Goal: Task Accomplishment & Management: Use online tool/utility

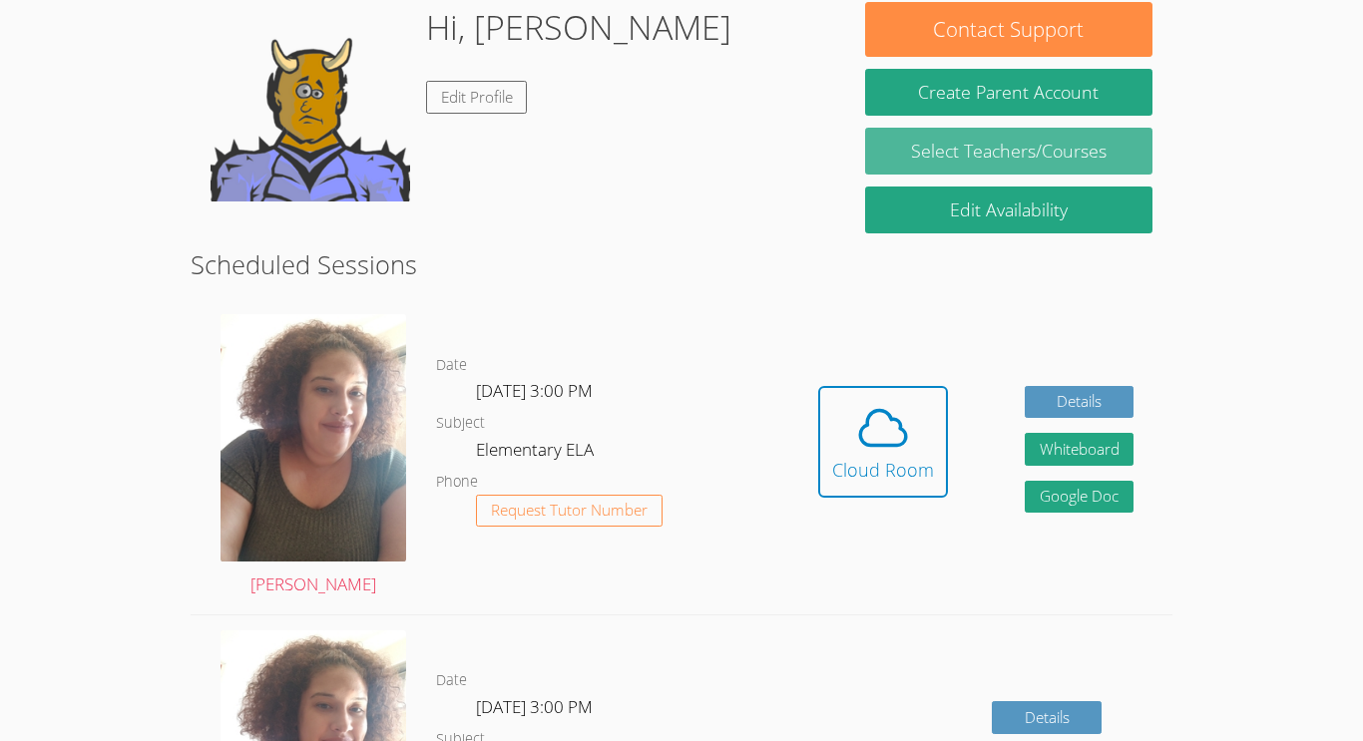
scroll to position [331, 0]
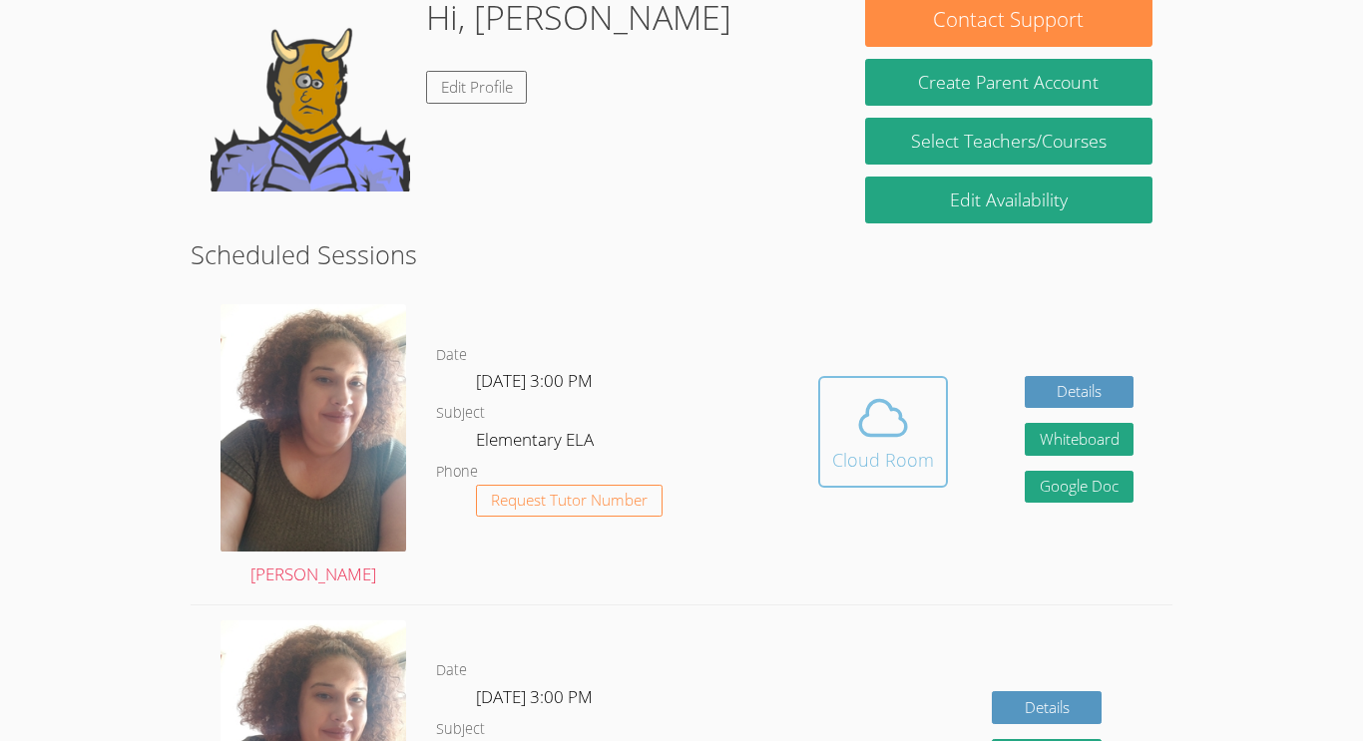
click at [874, 458] on div "Cloud Room" at bounding box center [883, 460] width 102 height 28
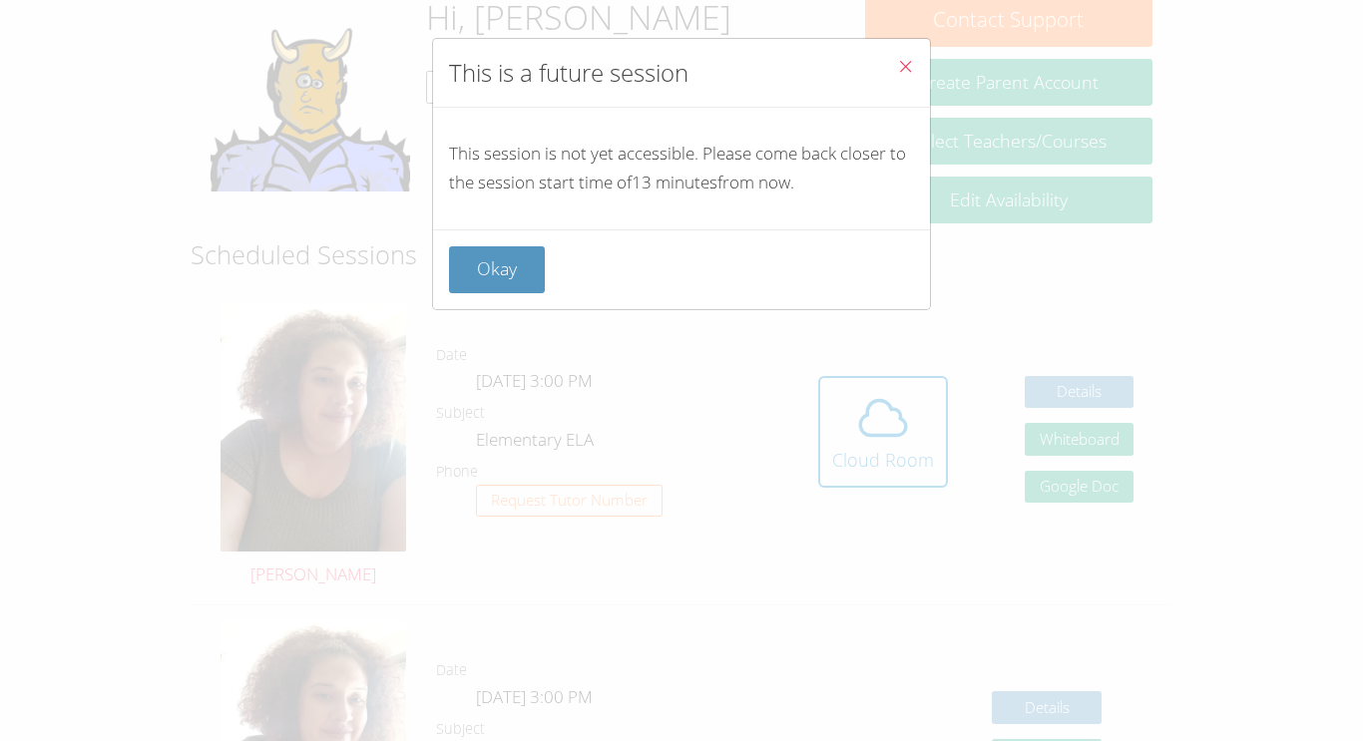
click at [705, 636] on div "This is a future session This session is not yet accessible. Please come back c…" at bounding box center [681, 370] width 1363 height 741
click at [497, 267] on button "Okay" at bounding box center [497, 269] width 96 height 47
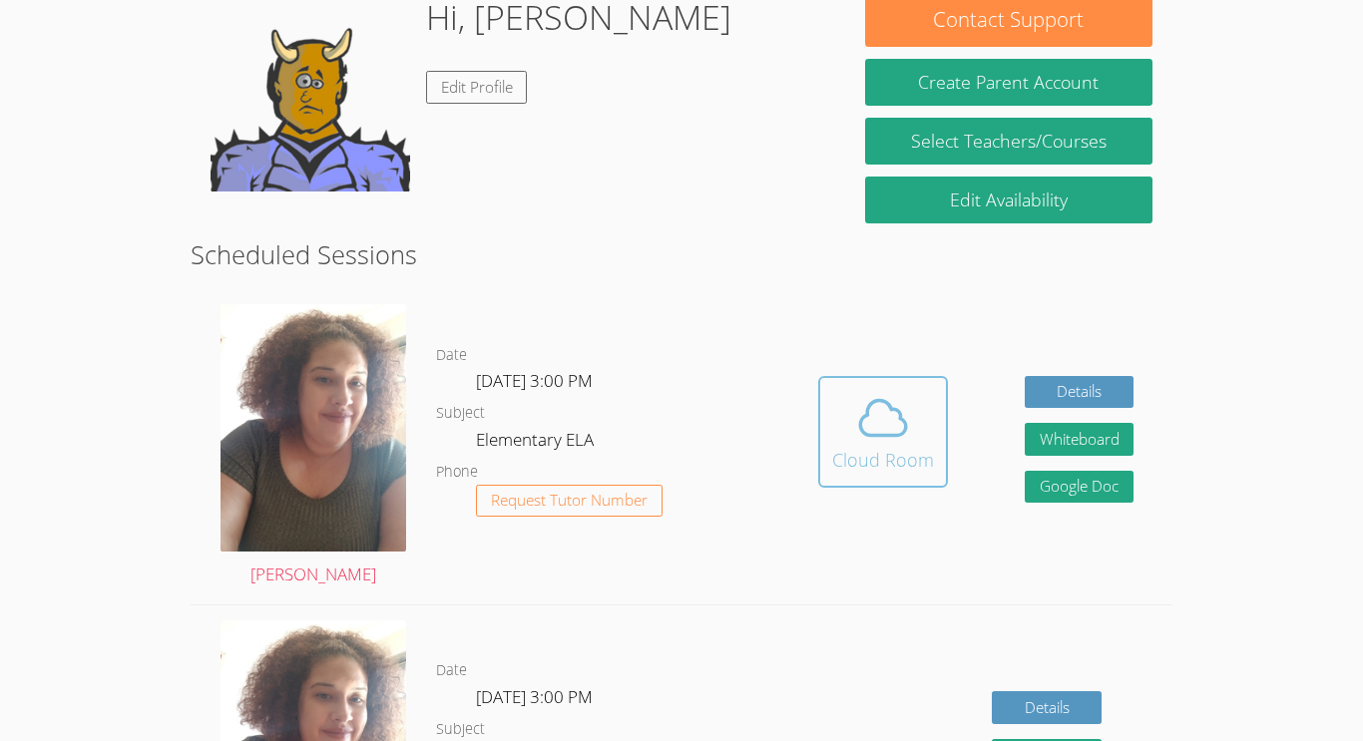
click at [926, 466] on div "Cloud Room" at bounding box center [883, 460] width 102 height 28
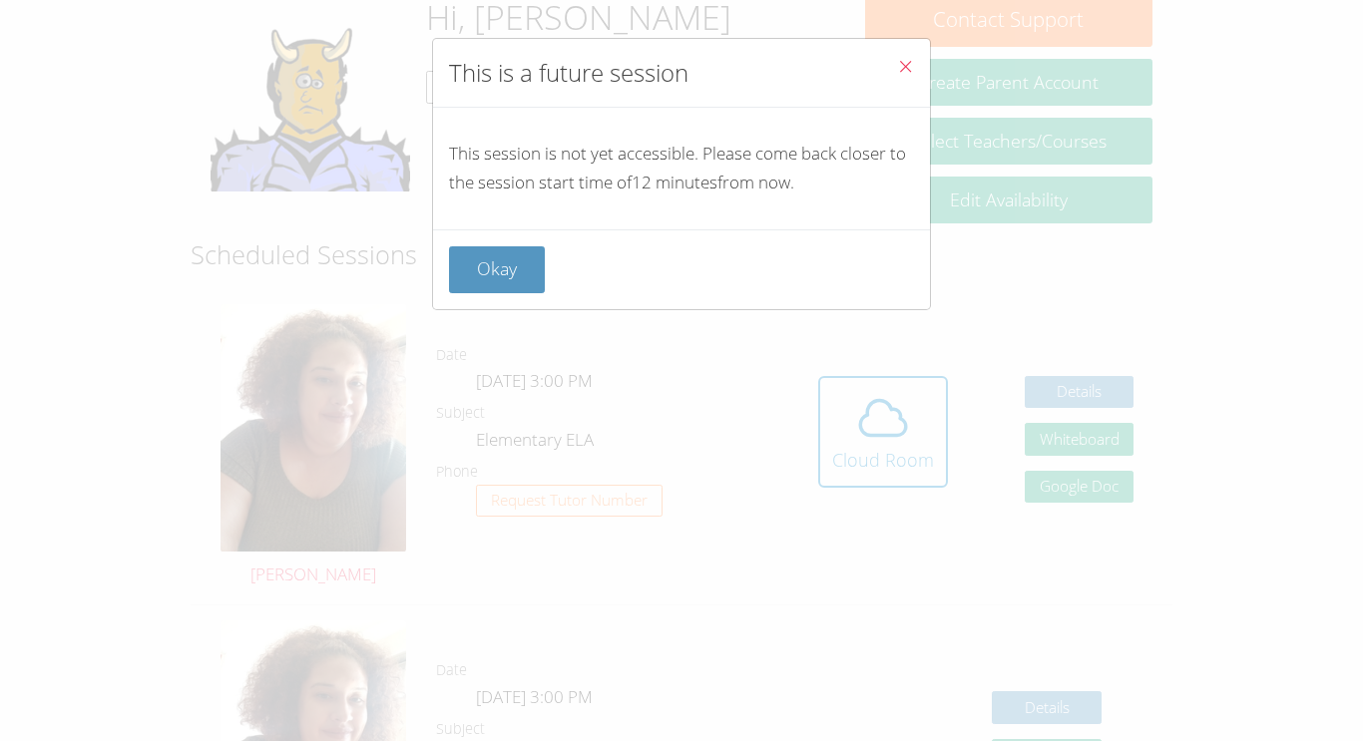
click at [1271, 256] on div "This is a future session This session is not yet accessible. Please come back c…" at bounding box center [681, 370] width 1363 height 741
click at [143, 304] on div "This is a future session This session is not yet accessible. Please come back c…" at bounding box center [681, 370] width 1363 height 741
click at [496, 277] on button "Okay" at bounding box center [497, 269] width 96 height 47
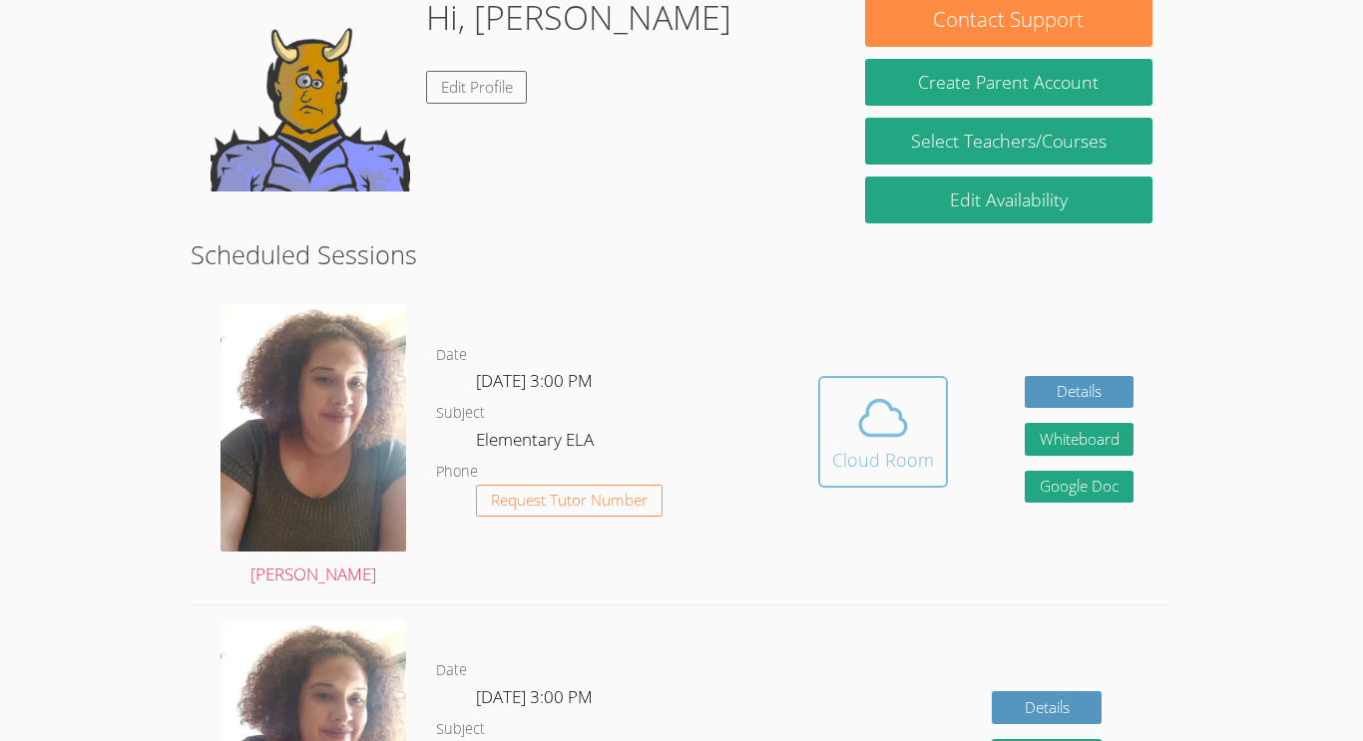
click at [922, 437] on span at bounding box center [883, 418] width 102 height 56
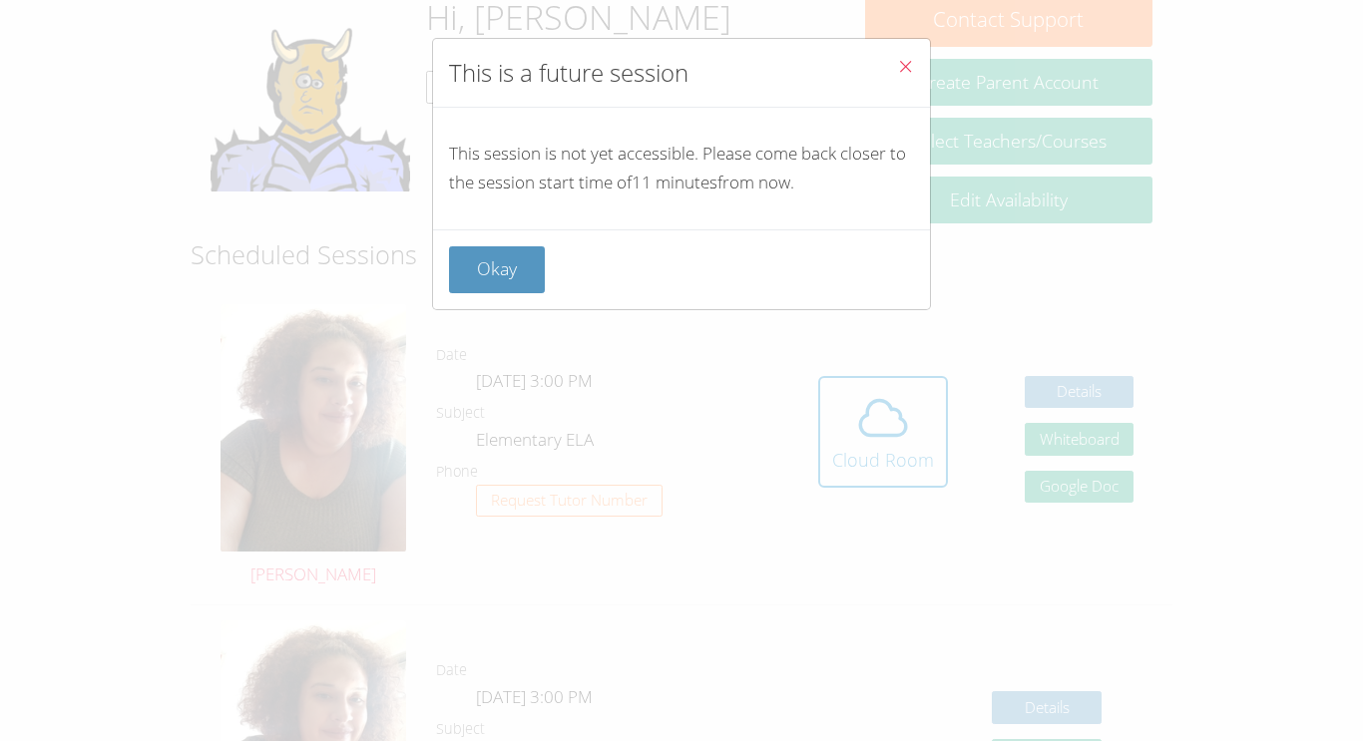
click at [796, 503] on div "This is a future session This session is not yet accessible. Please come back c…" at bounding box center [681, 370] width 1363 height 741
click at [903, 66] on icon "Close" at bounding box center [905, 66] width 17 height 17
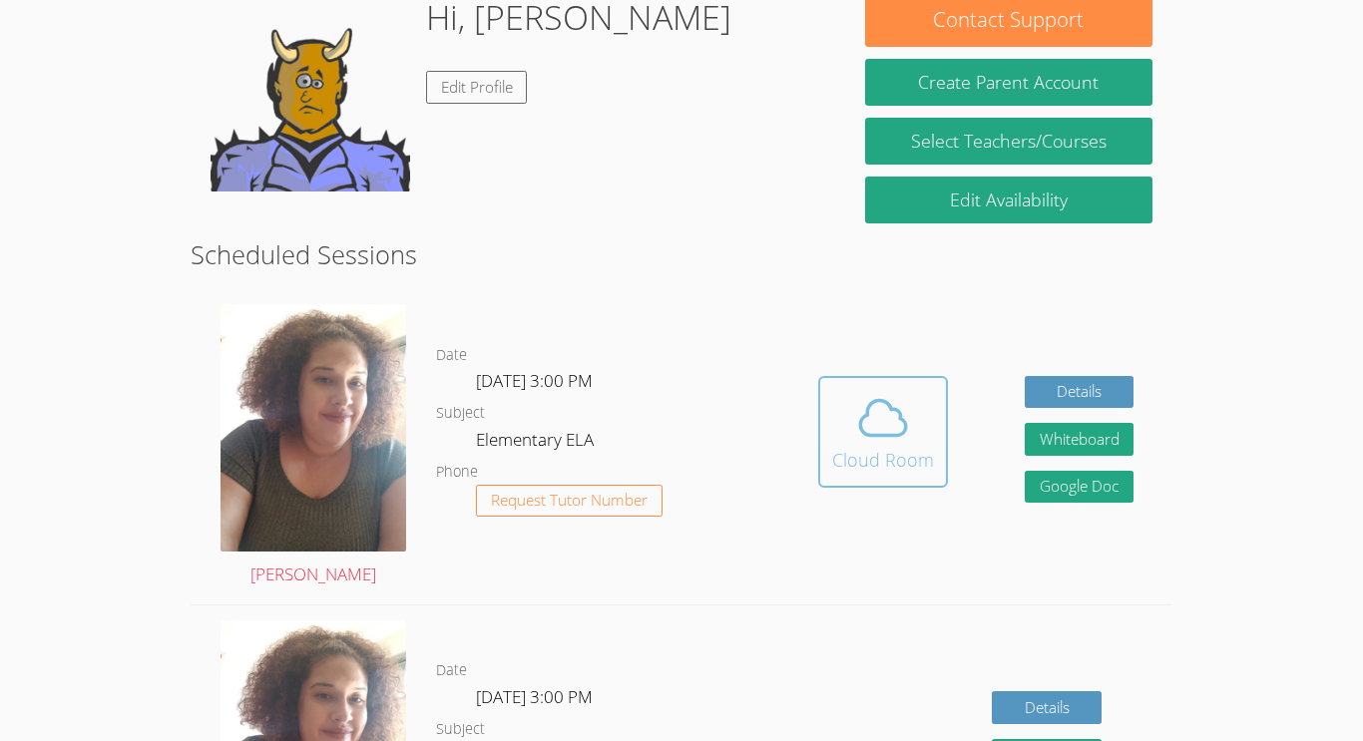
click at [922, 419] on span at bounding box center [883, 418] width 102 height 56
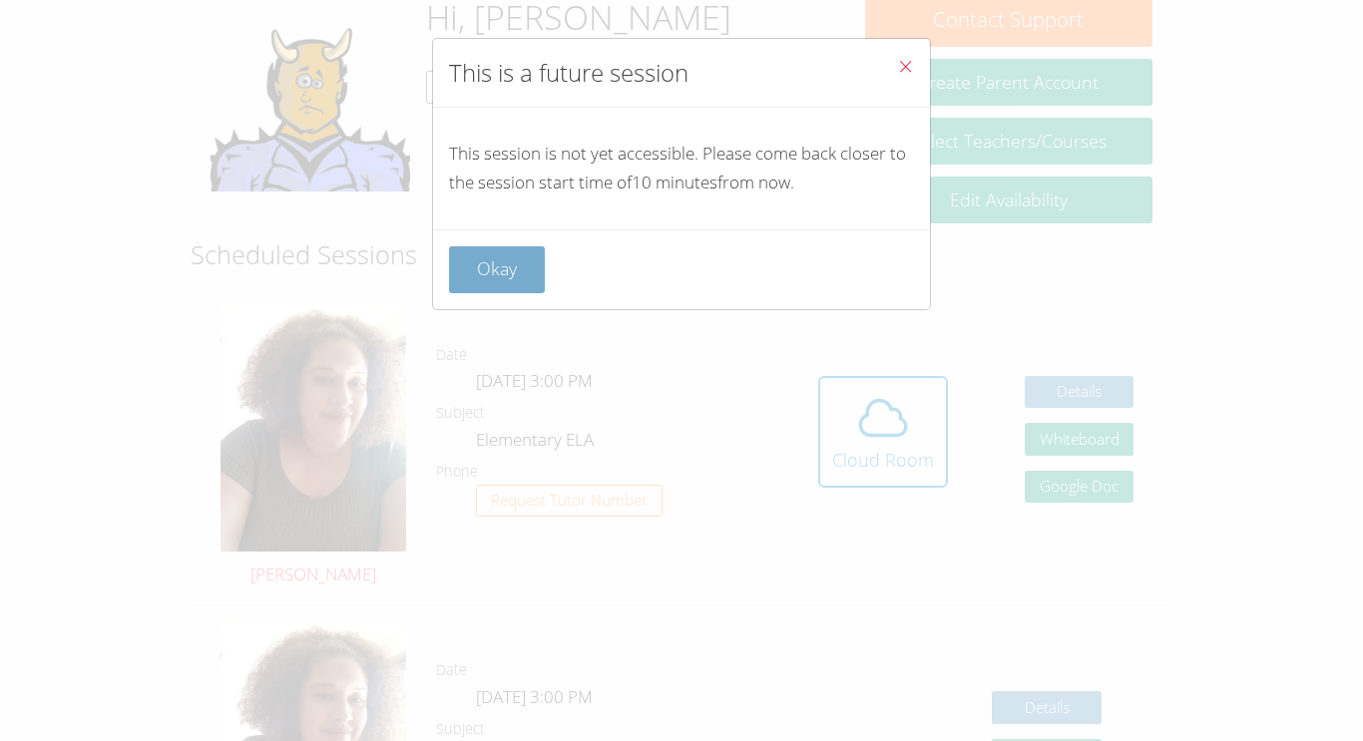
click at [519, 284] on button "Okay" at bounding box center [497, 269] width 96 height 47
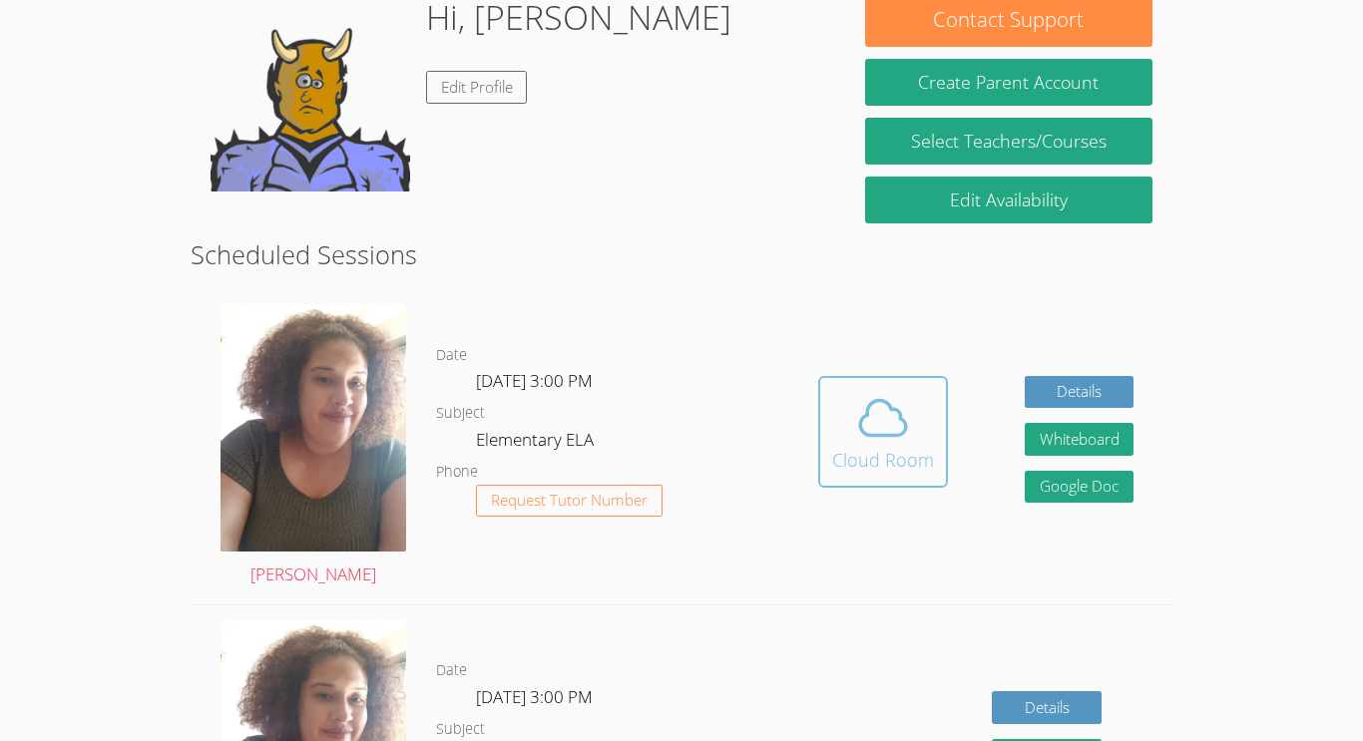
click at [921, 467] on div "Cloud Room" at bounding box center [883, 460] width 102 height 28
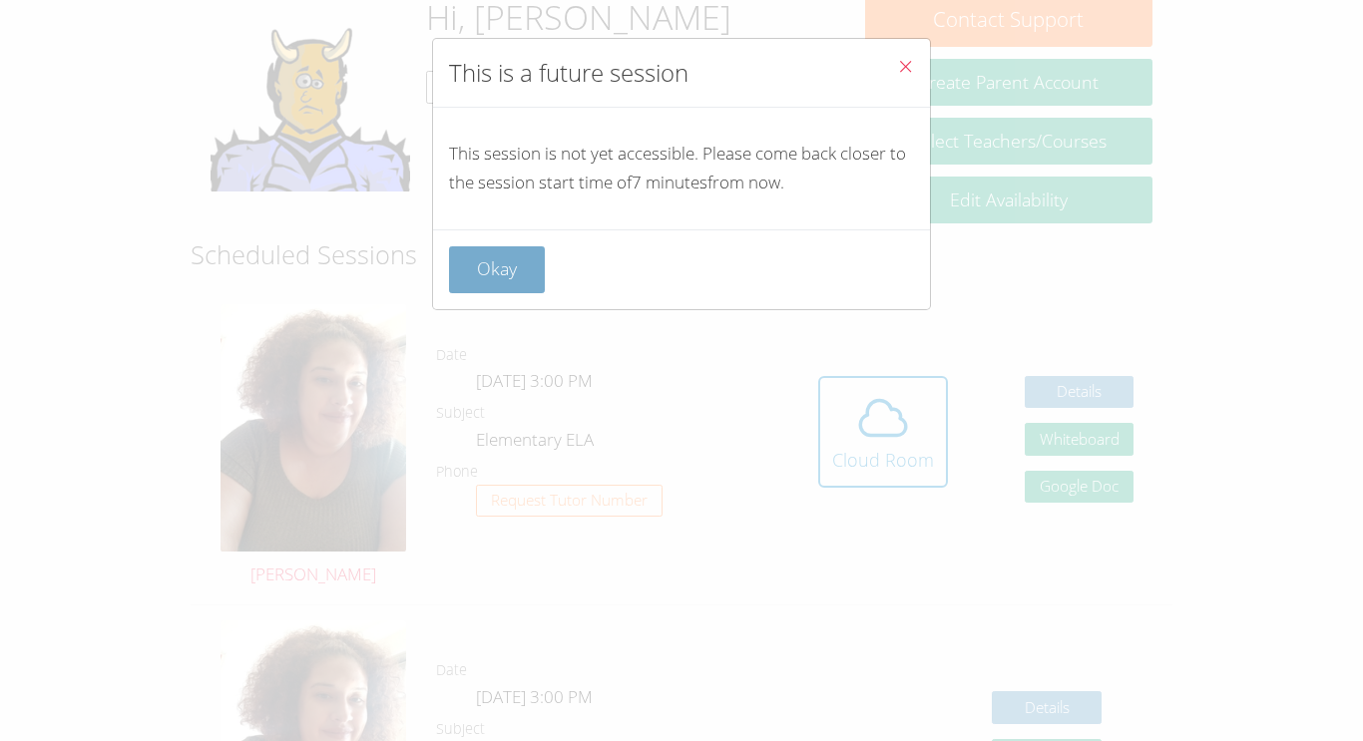
click at [501, 270] on button "Okay" at bounding box center [497, 269] width 96 height 47
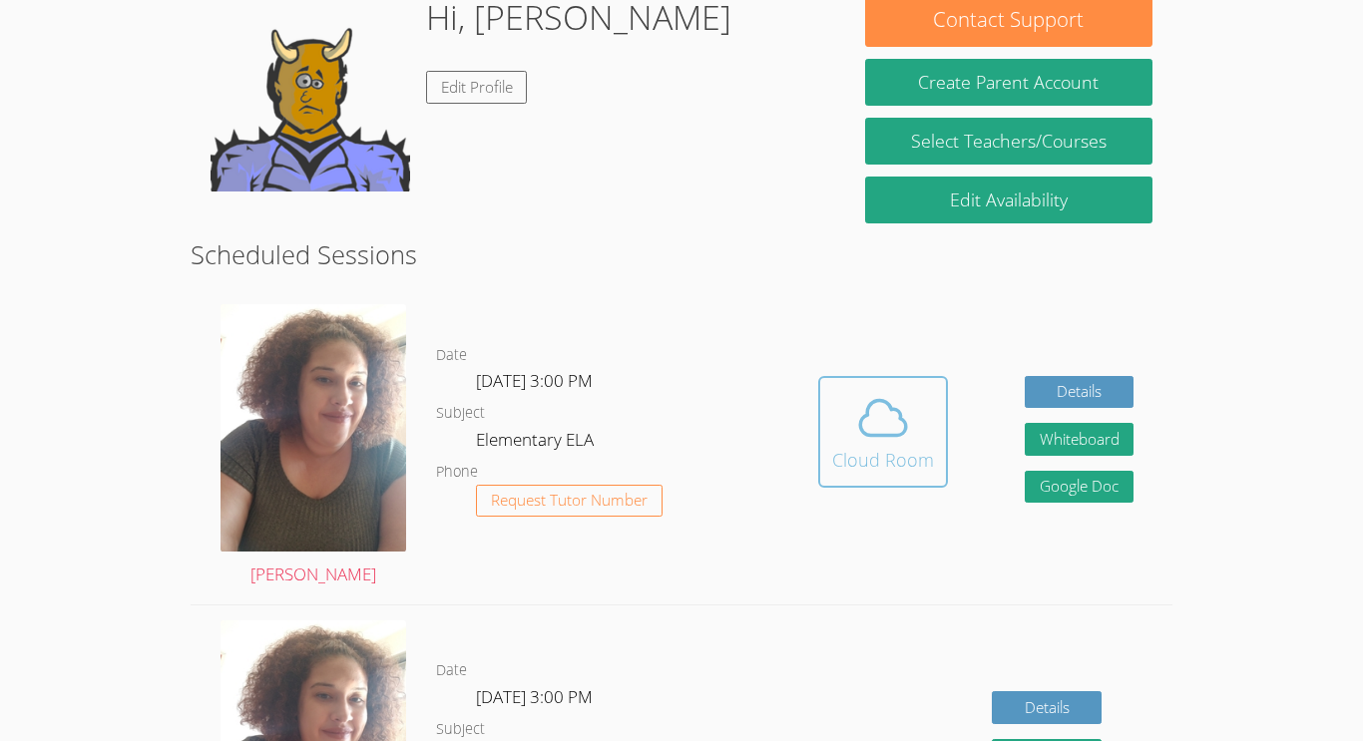
click at [860, 428] on icon at bounding box center [883, 417] width 46 height 35
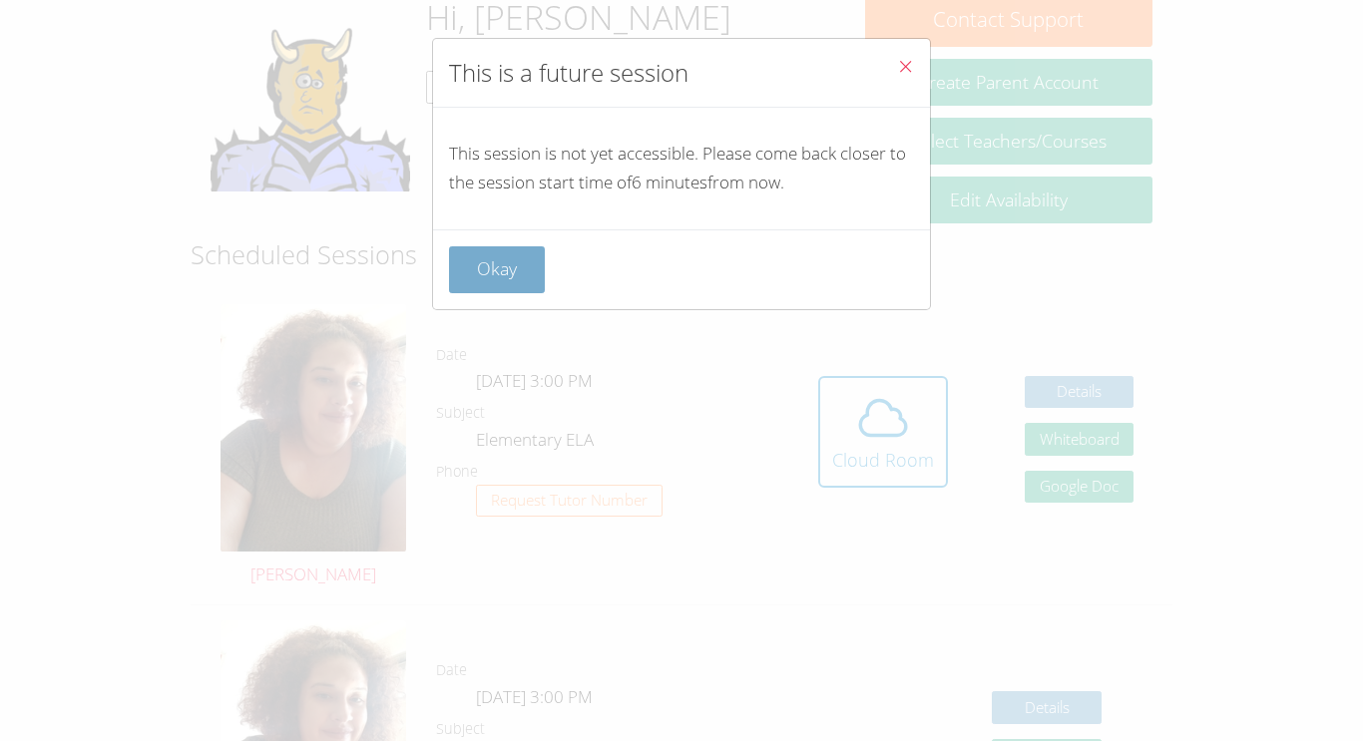
click at [497, 279] on button "Okay" at bounding box center [497, 269] width 96 height 47
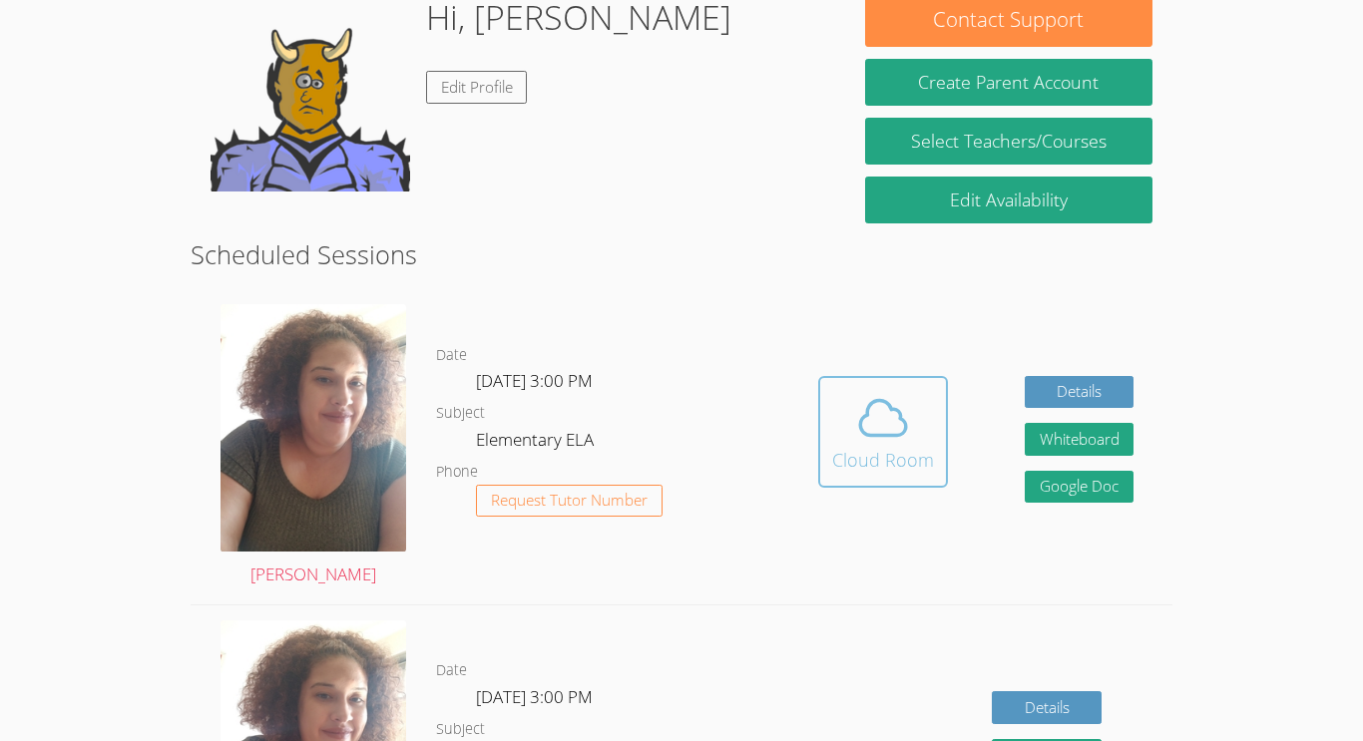
click at [884, 466] on div "Cloud Room" at bounding box center [883, 460] width 102 height 28
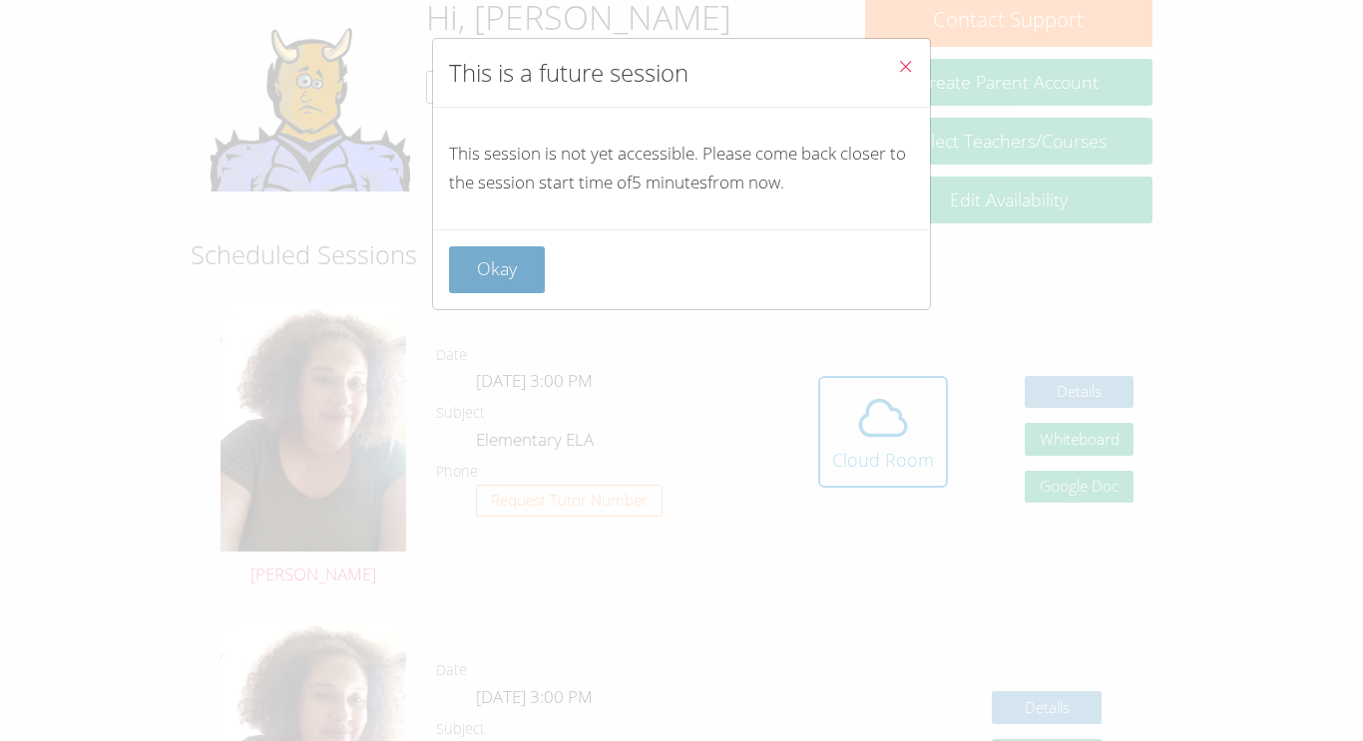
click at [480, 277] on button "Okay" at bounding box center [497, 269] width 96 height 47
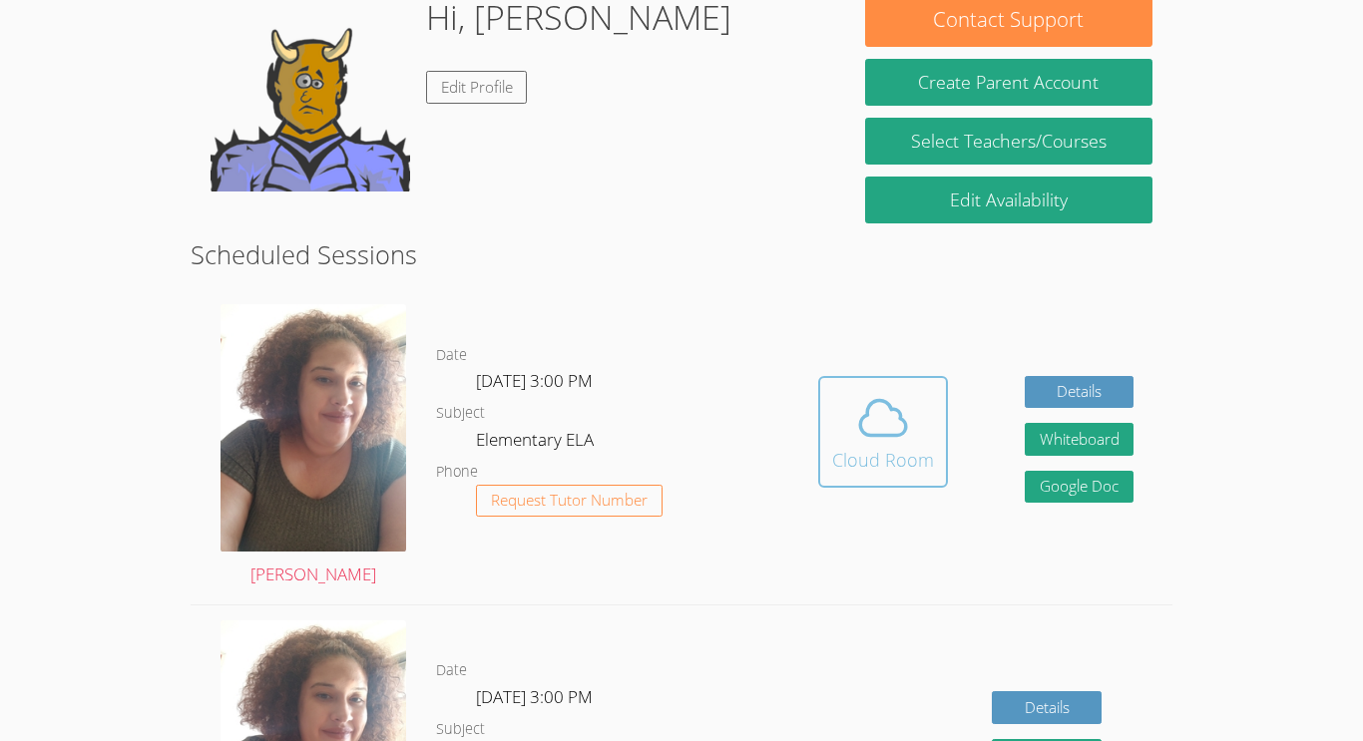
click at [853, 385] on button "Cloud Room" at bounding box center [883, 432] width 130 height 112
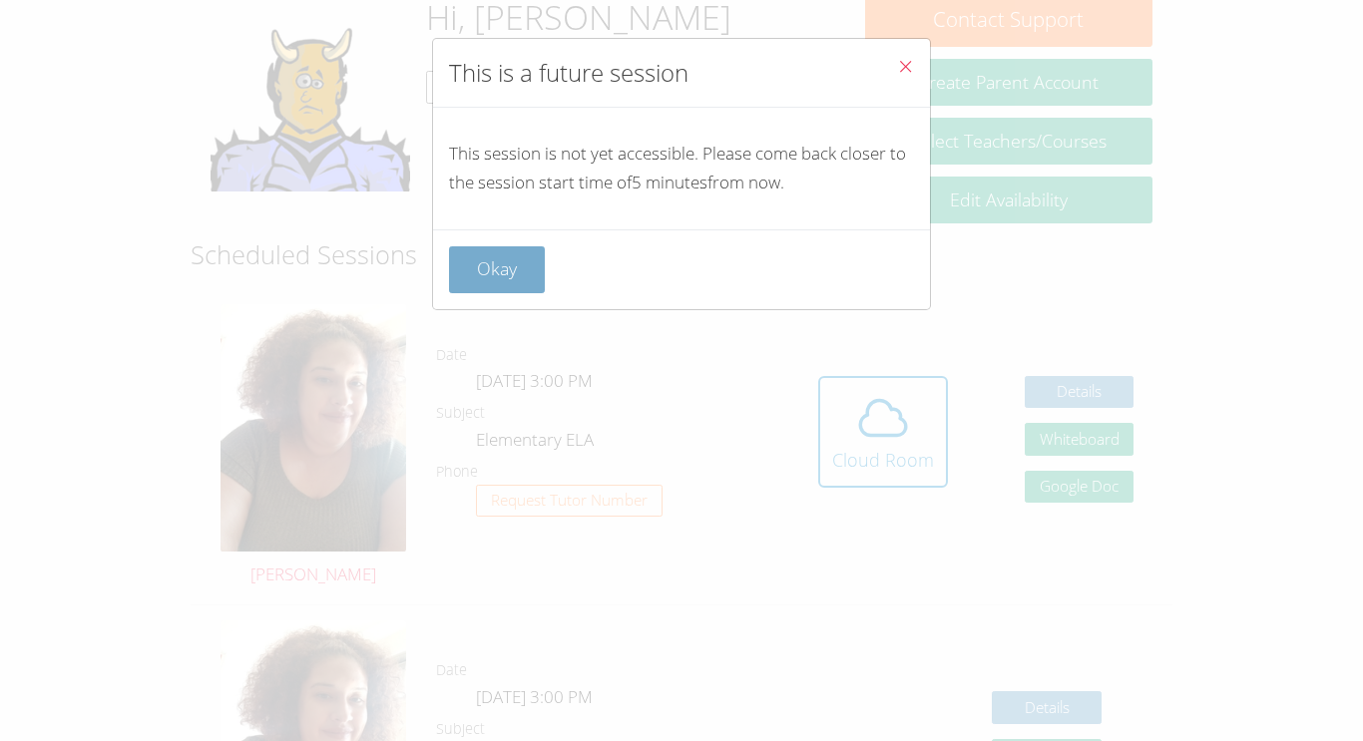
click at [502, 278] on button "Okay" at bounding box center [497, 269] width 96 height 47
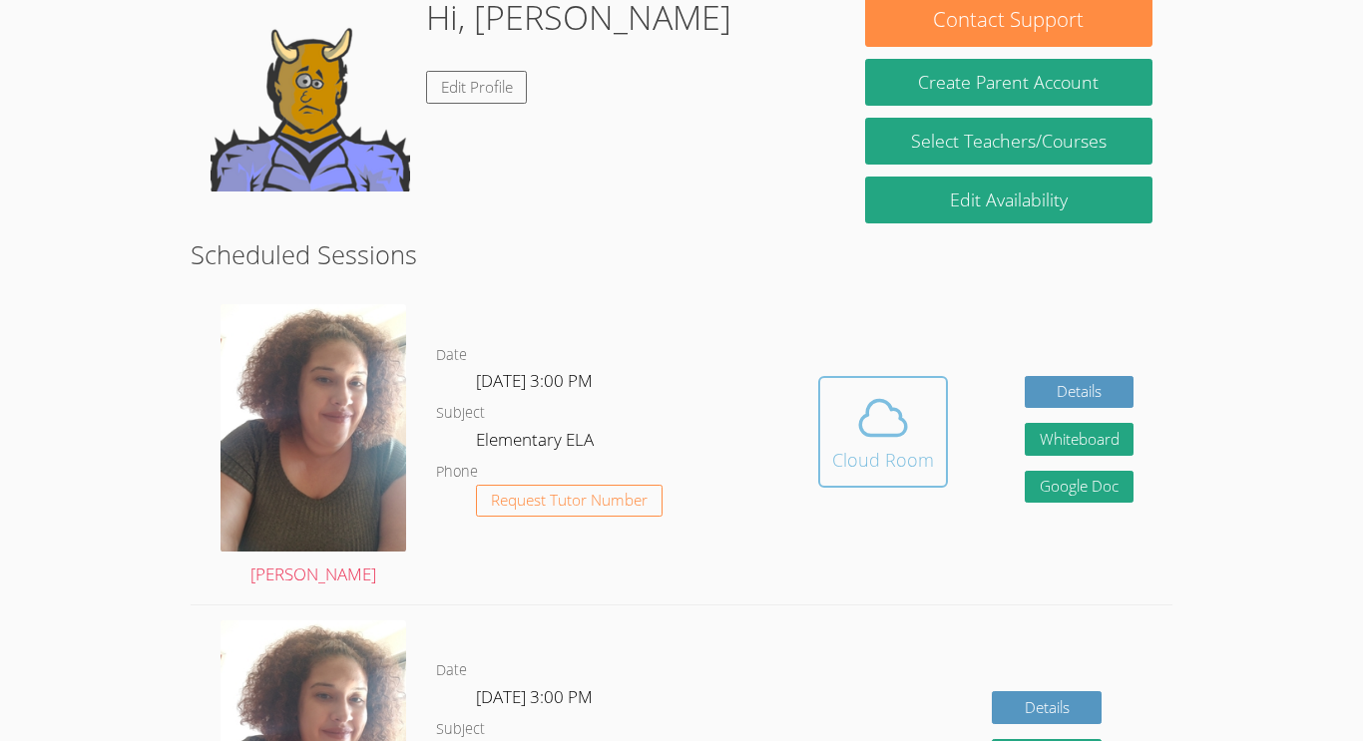
click at [872, 449] on div "Cloud Room" at bounding box center [883, 460] width 102 height 28
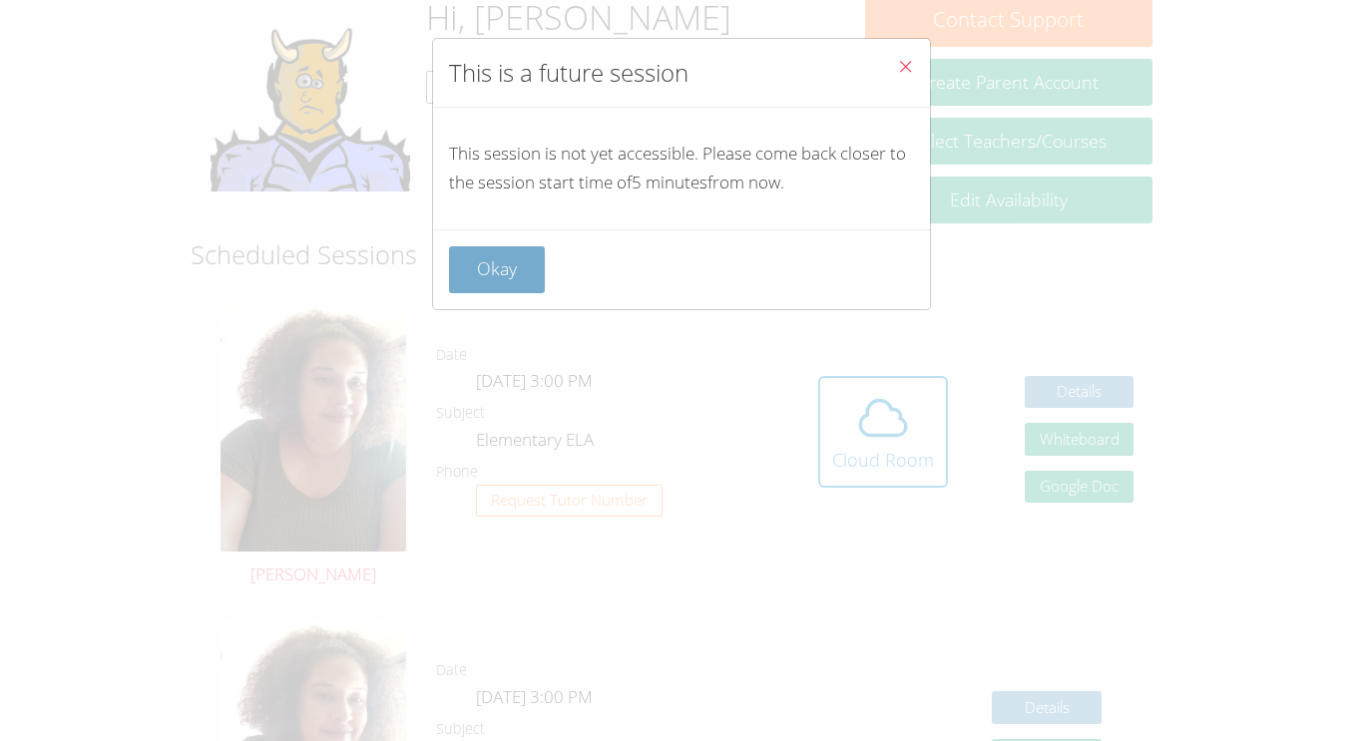
click at [492, 283] on button "Okay" at bounding box center [497, 269] width 96 height 47
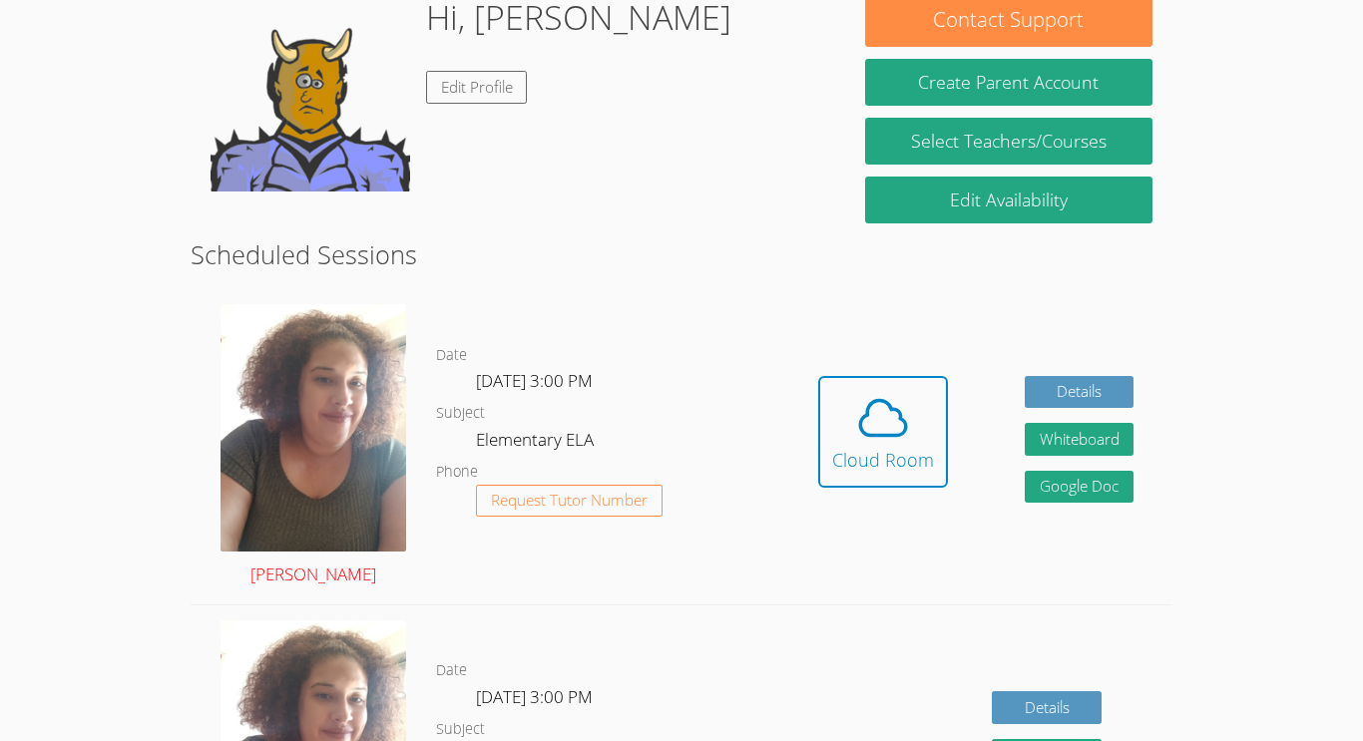
click at [326, 343] on img at bounding box center [313, 427] width 186 height 247
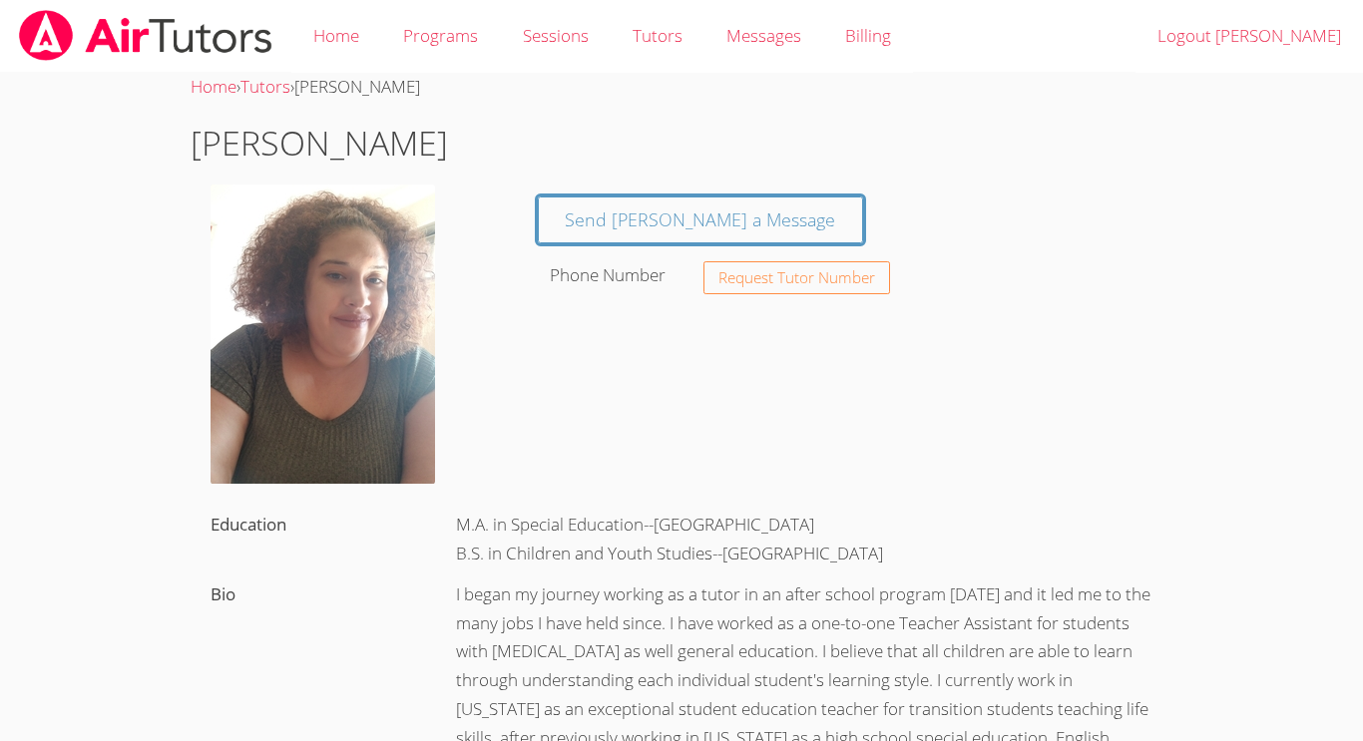
click at [309, 142] on h1 "[PERSON_NAME]" at bounding box center [682, 143] width 982 height 51
click at [50, 25] on img at bounding box center [145, 35] width 257 height 51
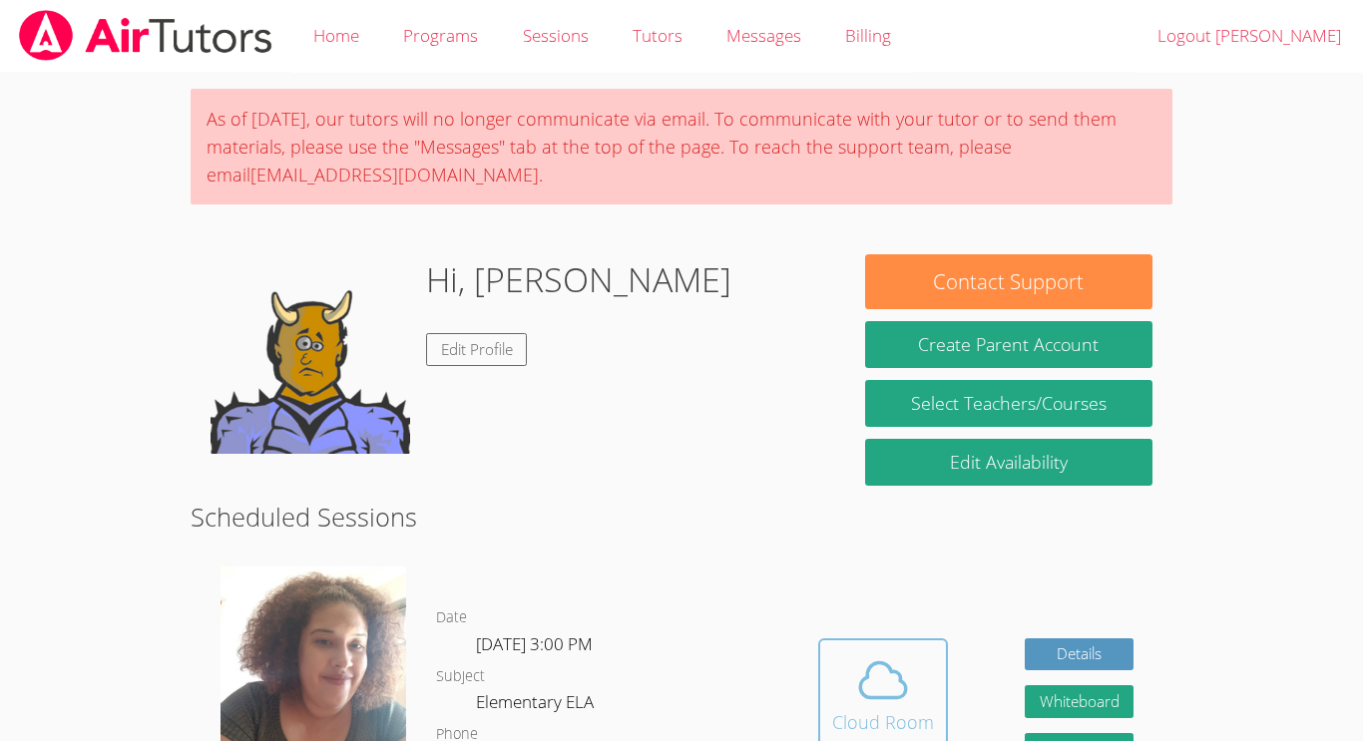
click at [871, 682] on icon at bounding box center [883, 680] width 56 height 56
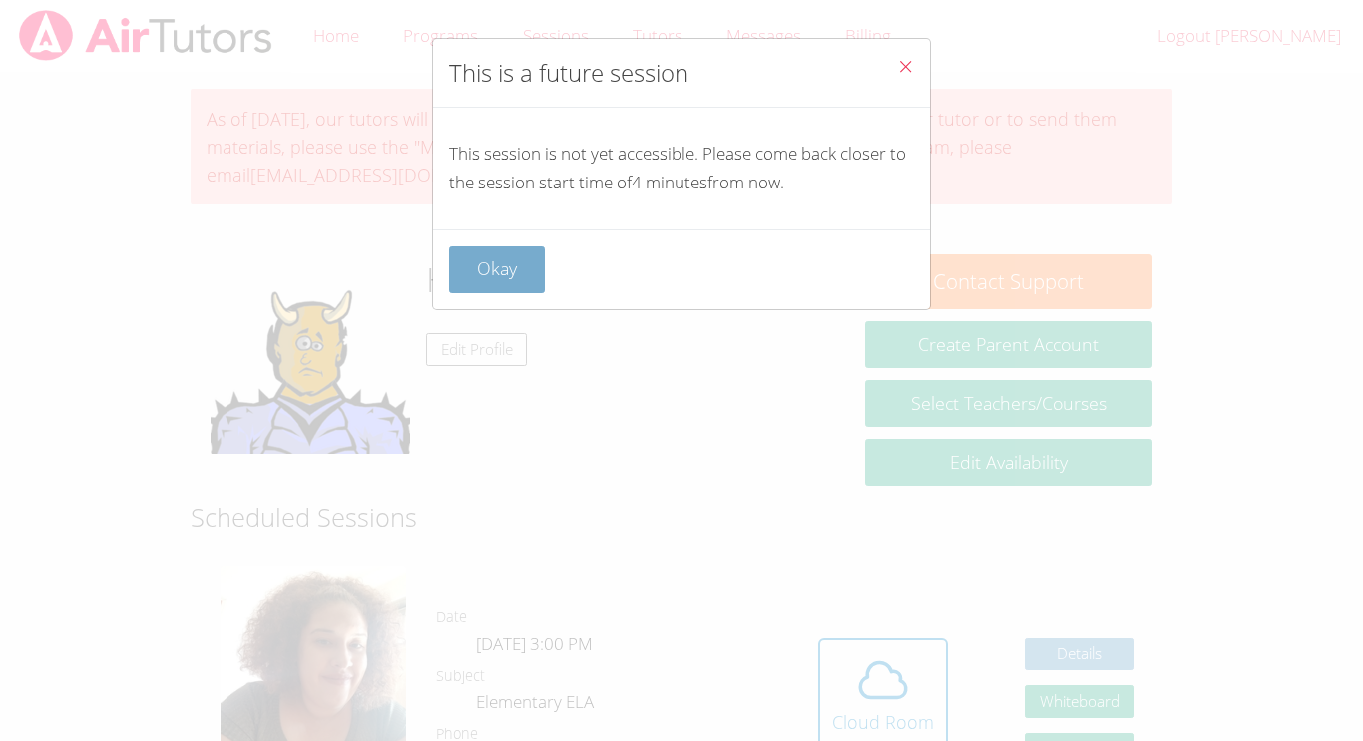
click at [510, 283] on button "Okay" at bounding box center [497, 269] width 96 height 47
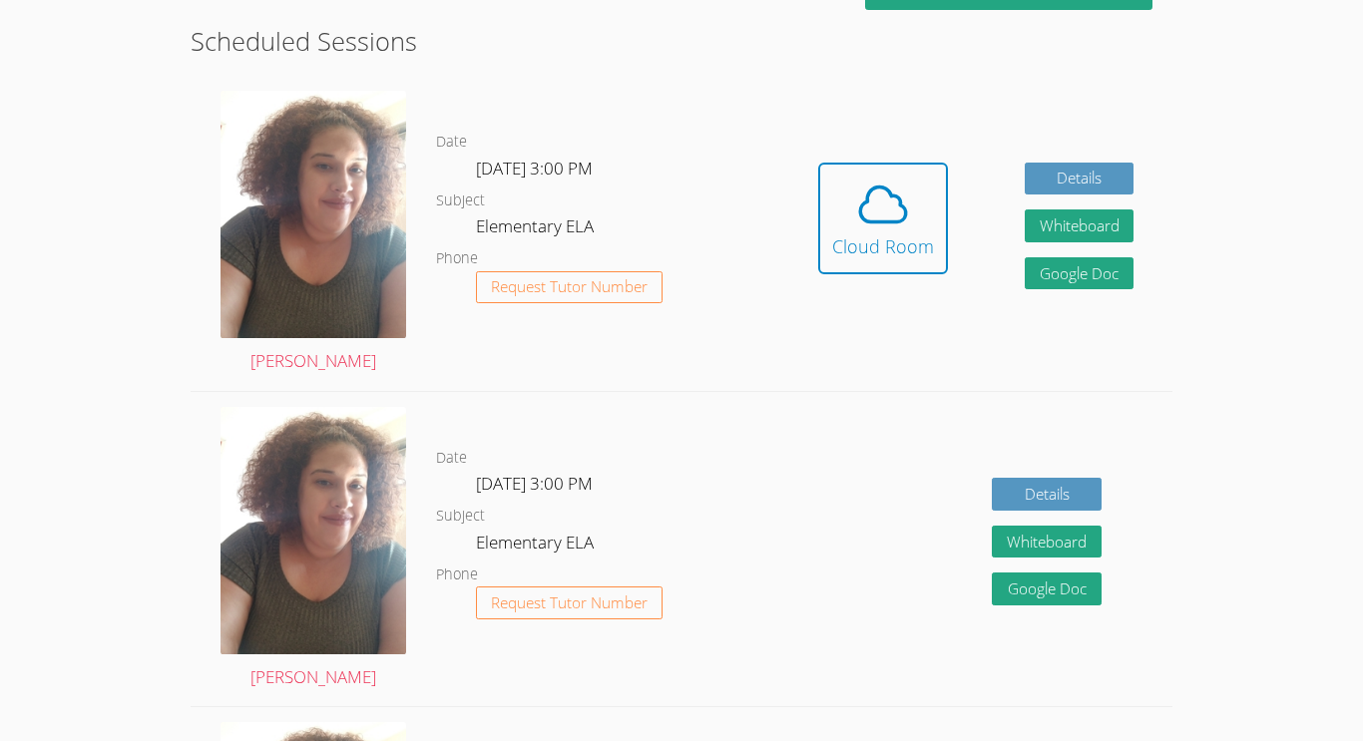
scroll to position [478, 0]
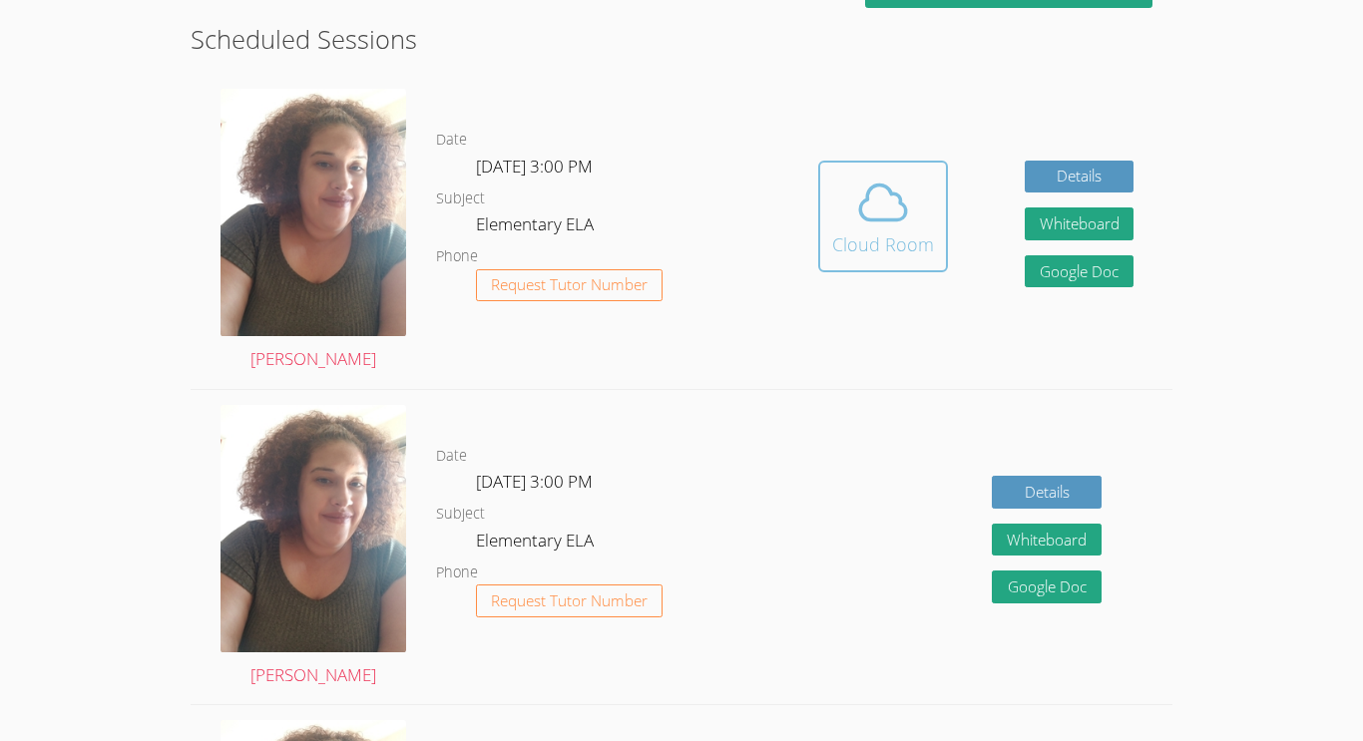
click at [900, 215] on icon at bounding box center [883, 203] width 56 height 56
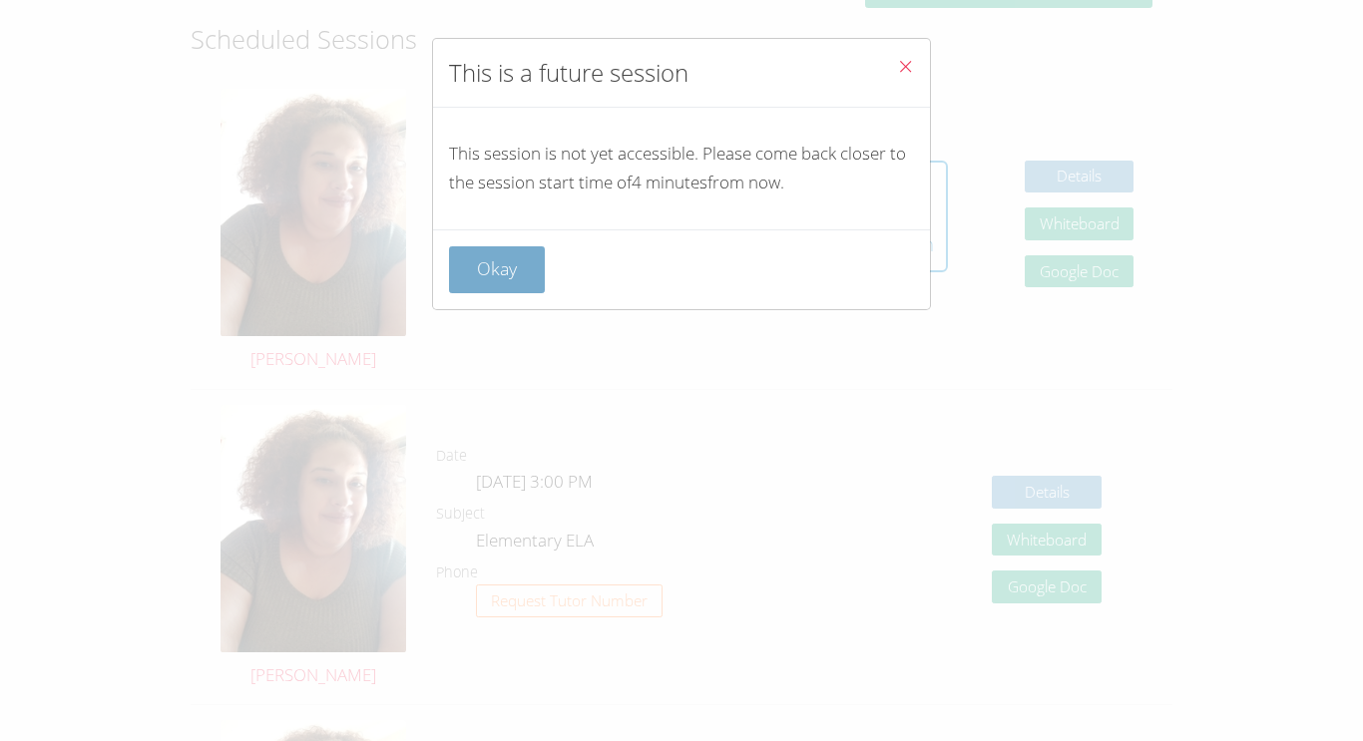
click at [501, 287] on button "Okay" at bounding box center [497, 269] width 96 height 47
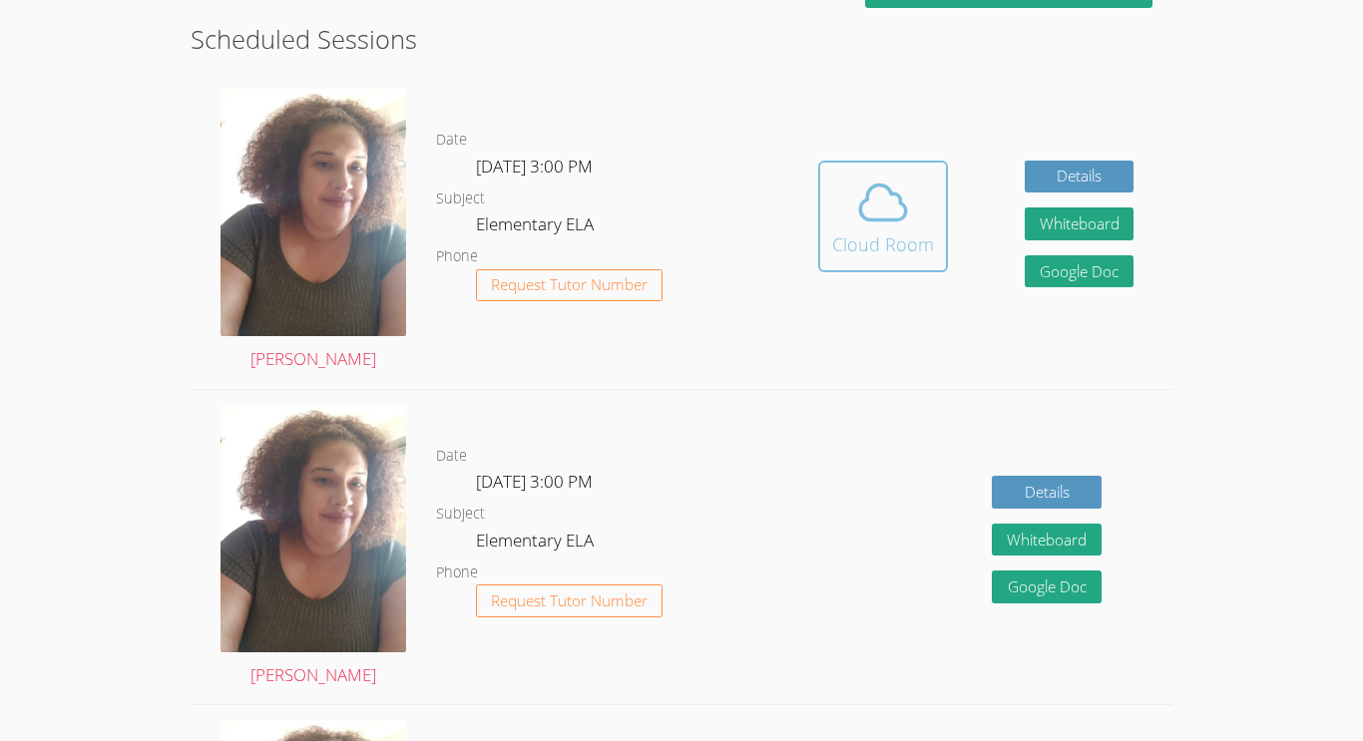
click at [848, 241] on div "Cloud Room" at bounding box center [883, 244] width 102 height 28
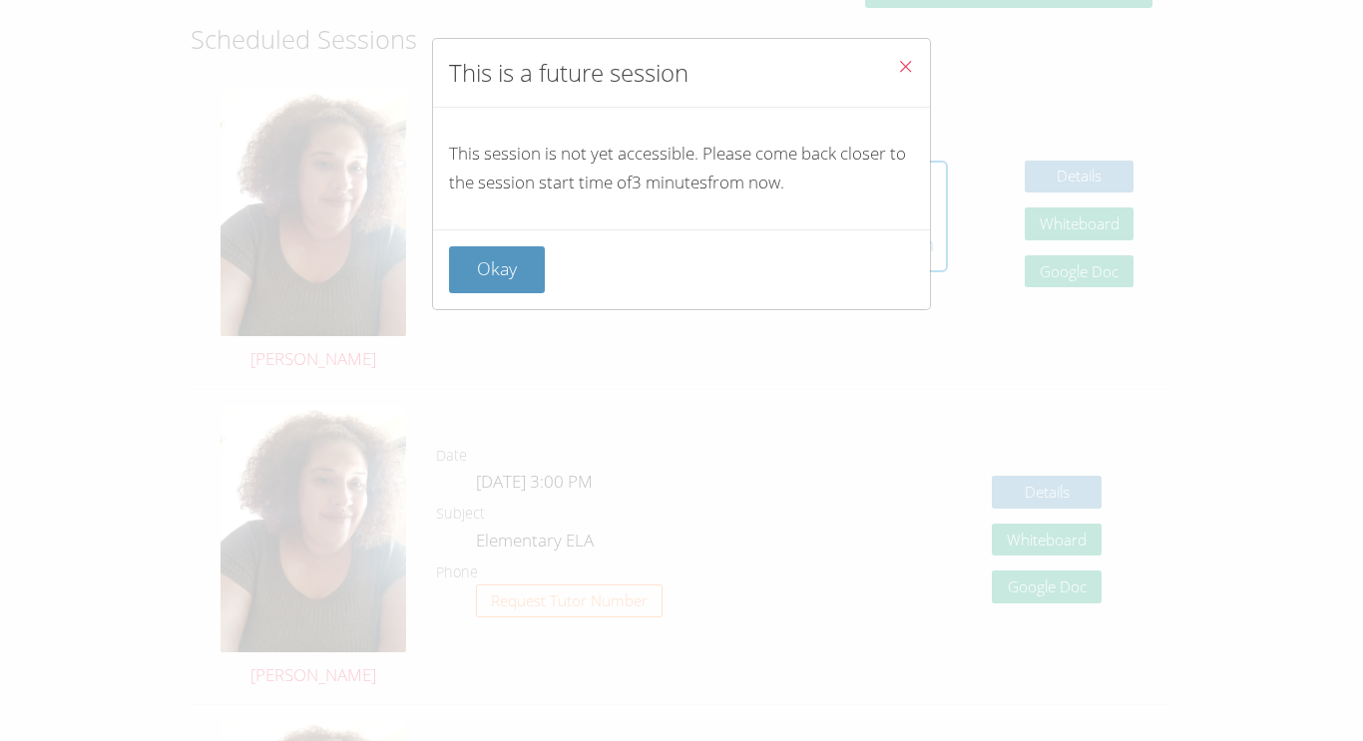
click at [848, 372] on div "This is a future session This session is not yet accessible. Please come back c…" at bounding box center [681, 370] width 1363 height 741
click at [480, 291] on button "Okay" at bounding box center [497, 269] width 96 height 47
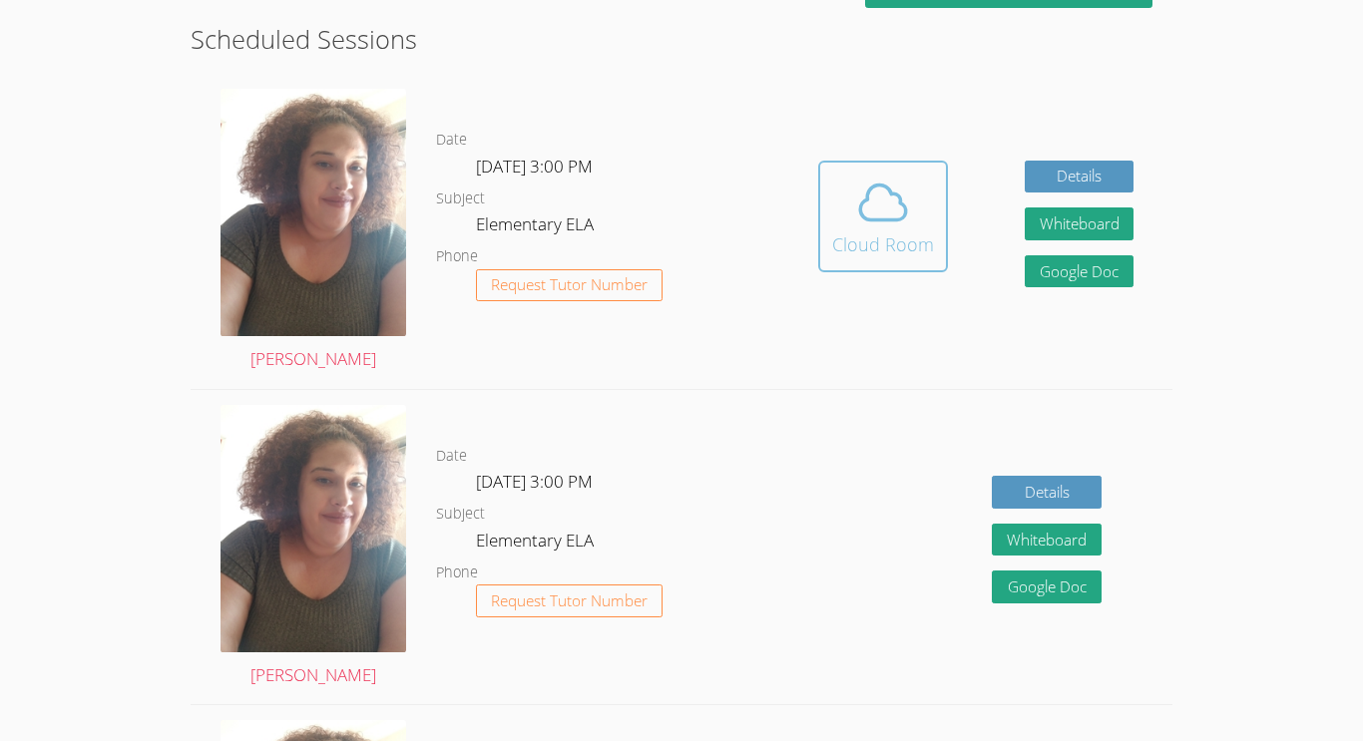
click at [880, 187] on icon at bounding box center [883, 202] width 46 height 35
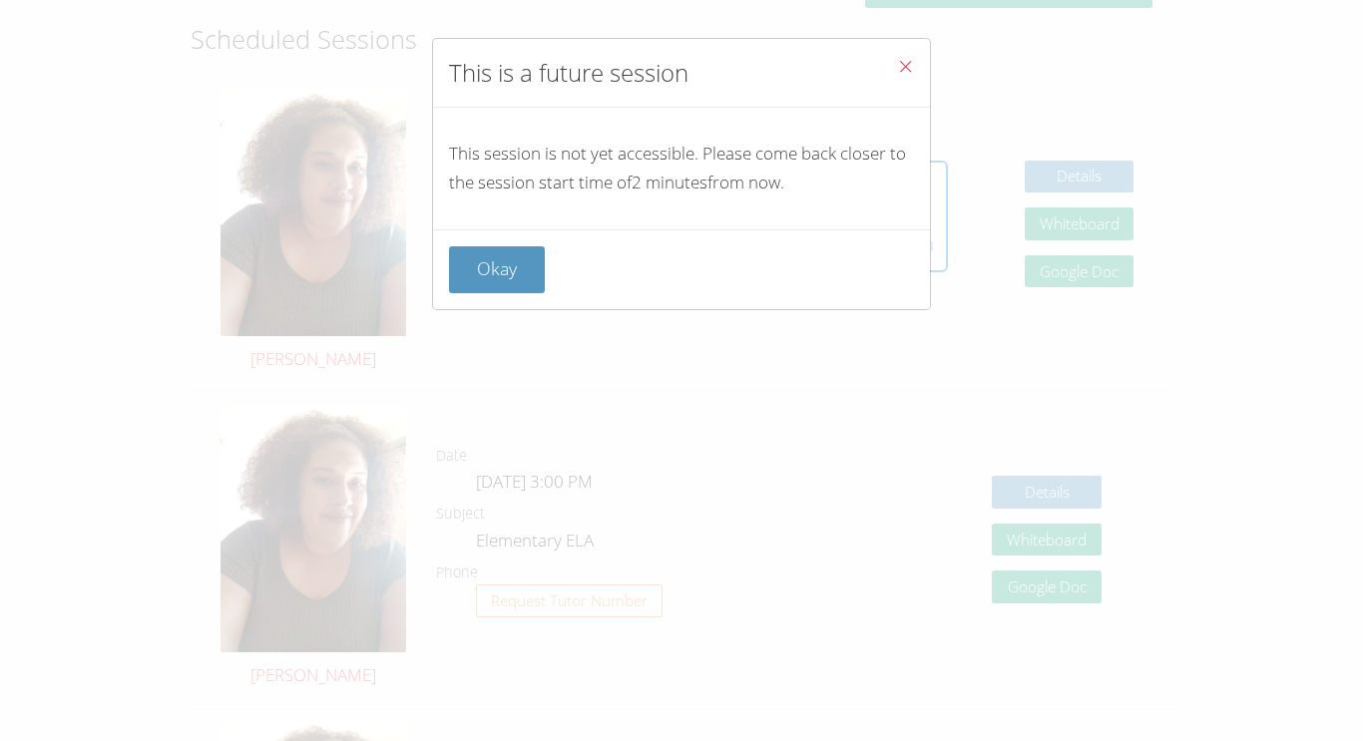
click at [746, 332] on div "This is a future session This session is not yet accessible. Please come back c…" at bounding box center [681, 370] width 1363 height 741
click at [751, 420] on div "This is a future session This session is not yet accessible. Please come back c…" at bounding box center [681, 370] width 1363 height 741
click at [894, 73] on button "Close" at bounding box center [905, 69] width 49 height 61
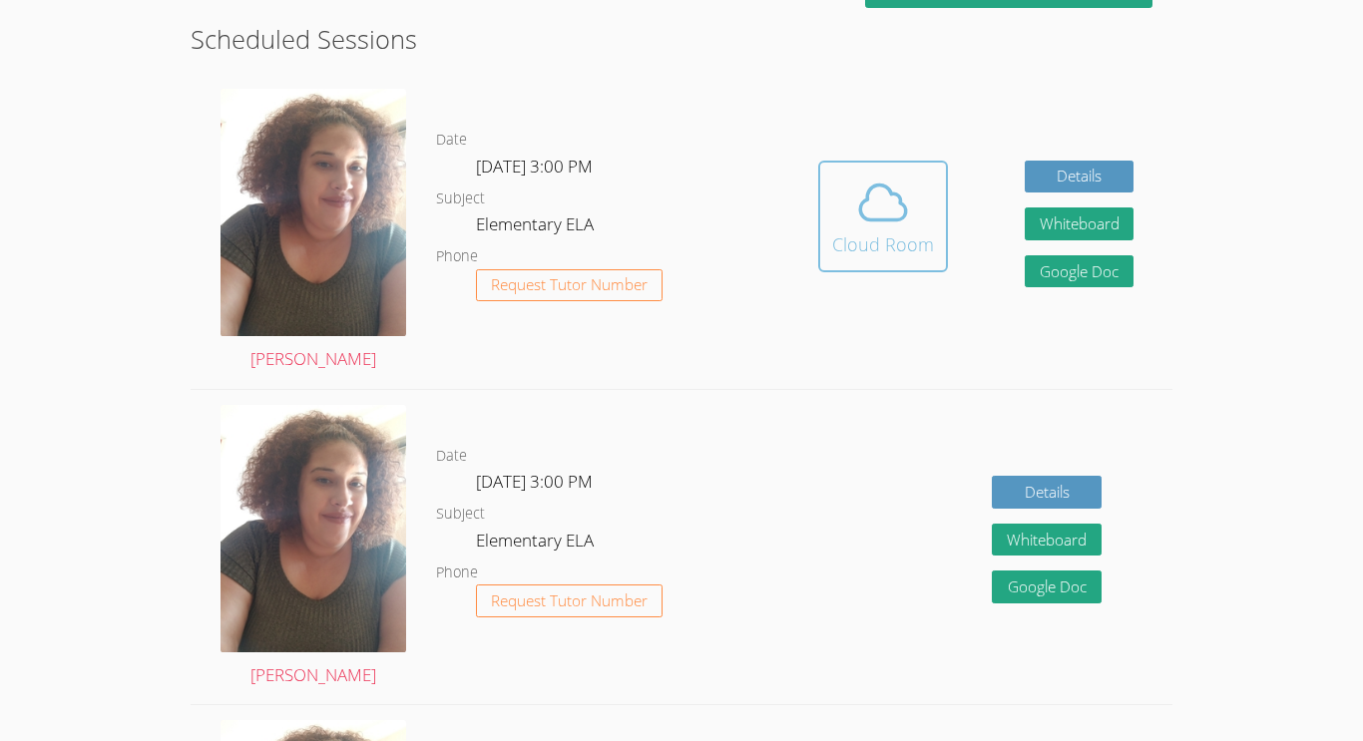
click at [887, 260] on button "Cloud Room" at bounding box center [883, 217] width 130 height 112
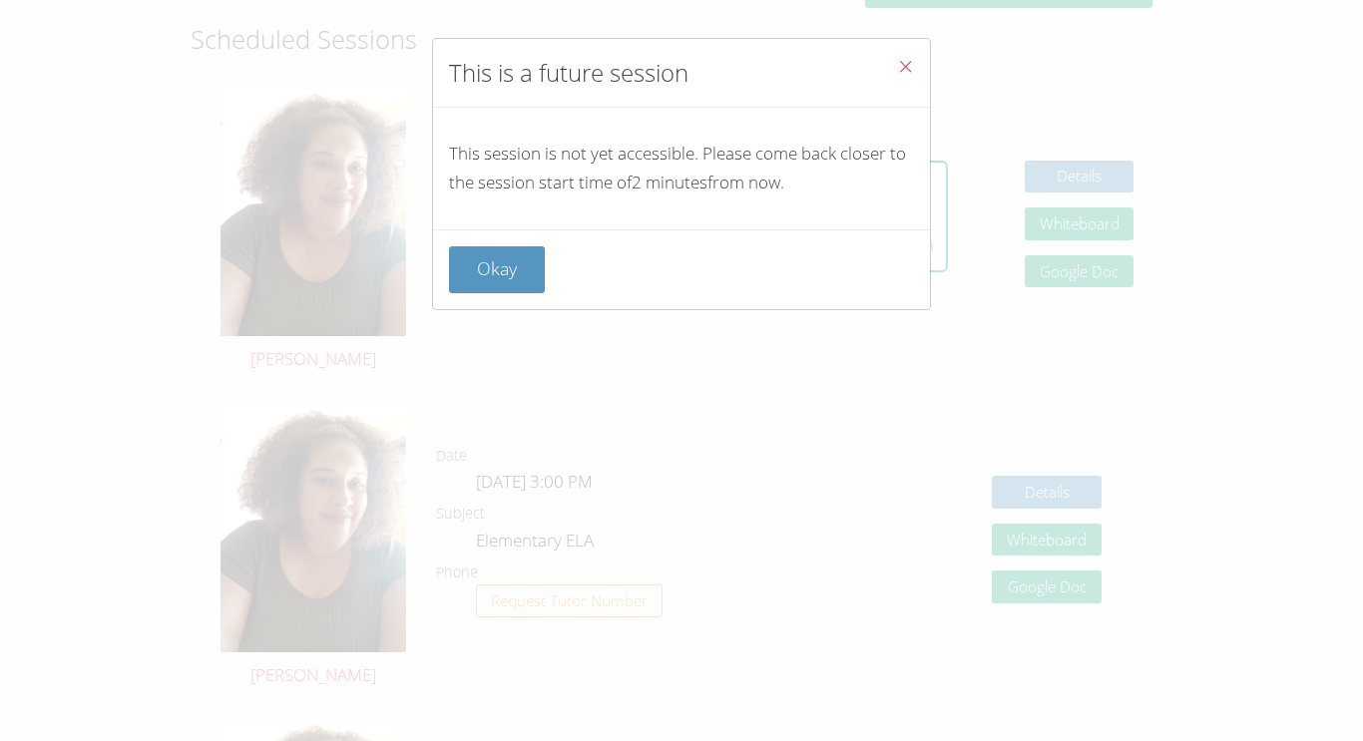
click at [808, 347] on div "This is a future session This session is not yet accessible. Please come back c…" at bounding box center [681, 370] width 1363 height 741
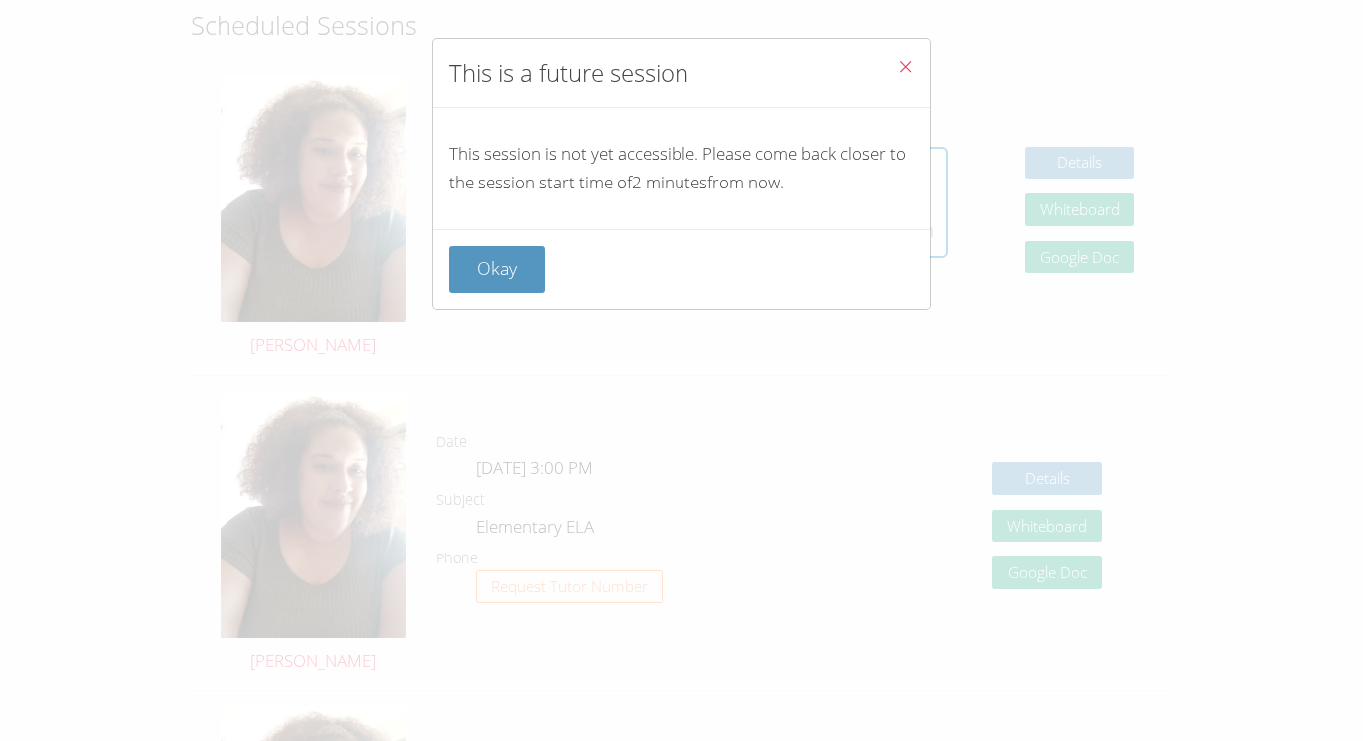
scroll to position [495, 0]
click at [486, 263] on button "Okay" at bounding box center [497, 269] width 96 height 47
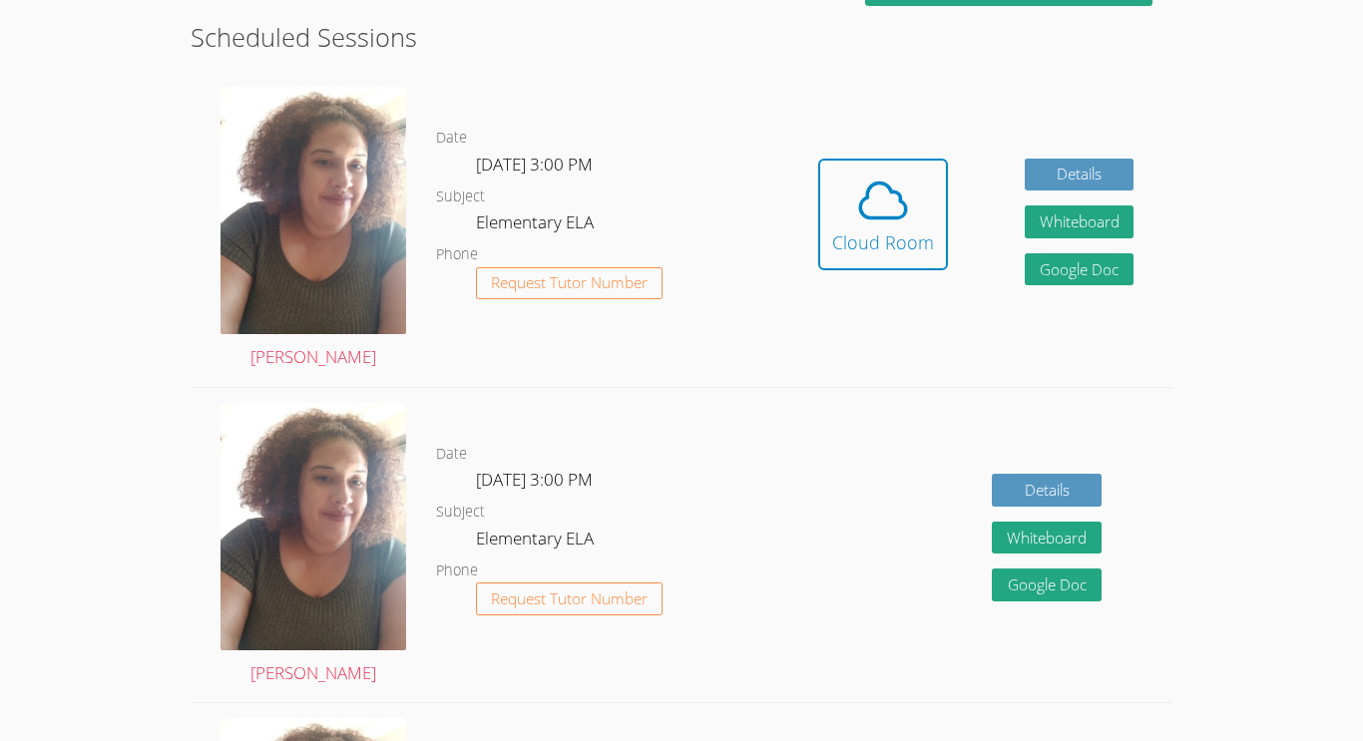
scroll to position [482, 0]
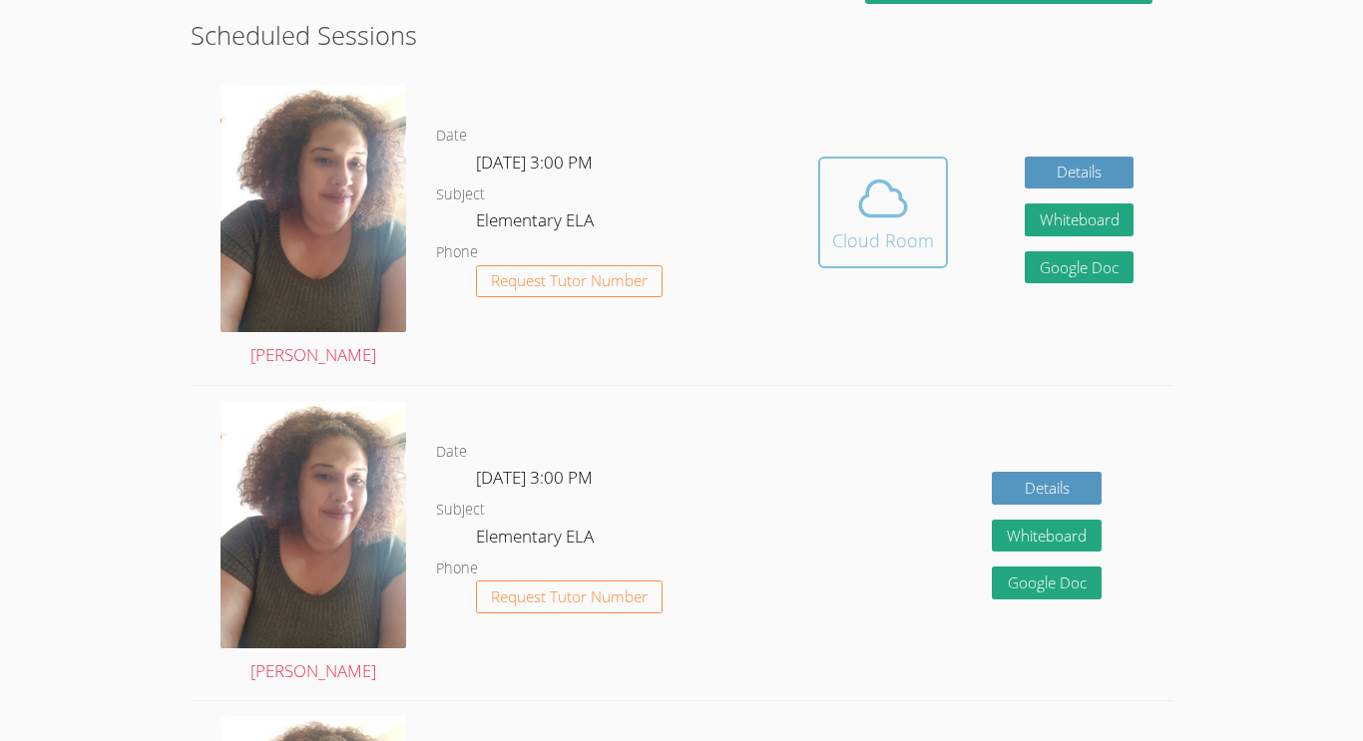
click at [825, 224] on button "Cloud Room" at bounding box center [883, 213] width 130 height 112
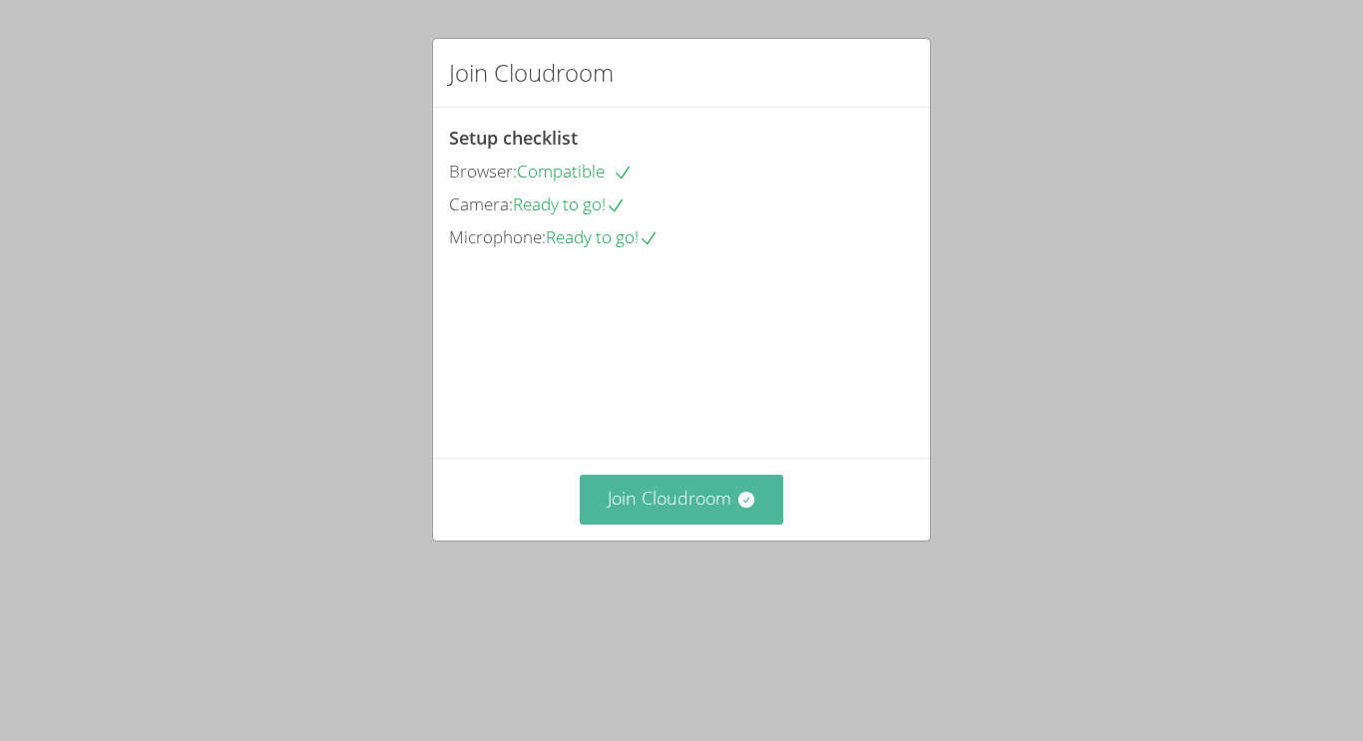
click at [715, 524] on button "Join Cloudroom" at bounding box center [682, 499] width 205 height 49
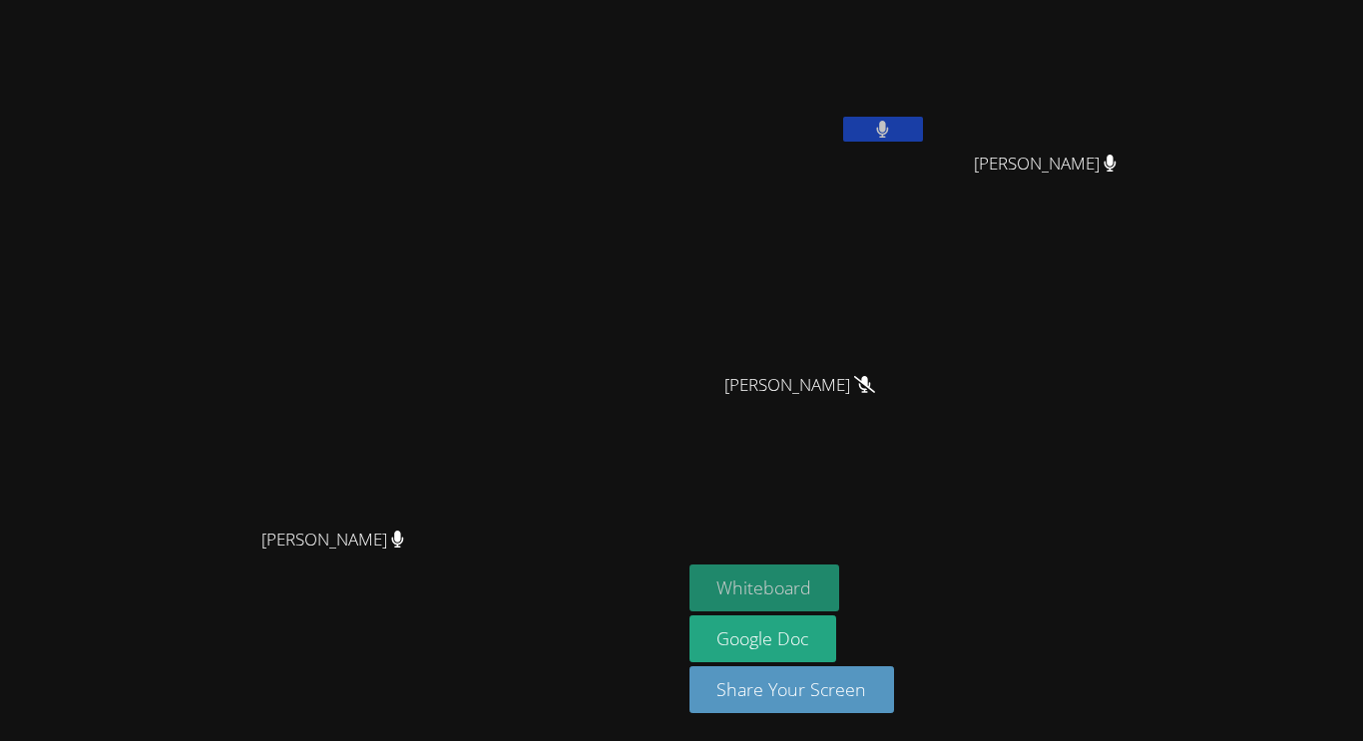
click at [840, 580] on button "Whiteboard" at bounding box center [764, 588] width 151 height 47
